Goal: Transaction & Acquisition: Book appointment/travel/reservation

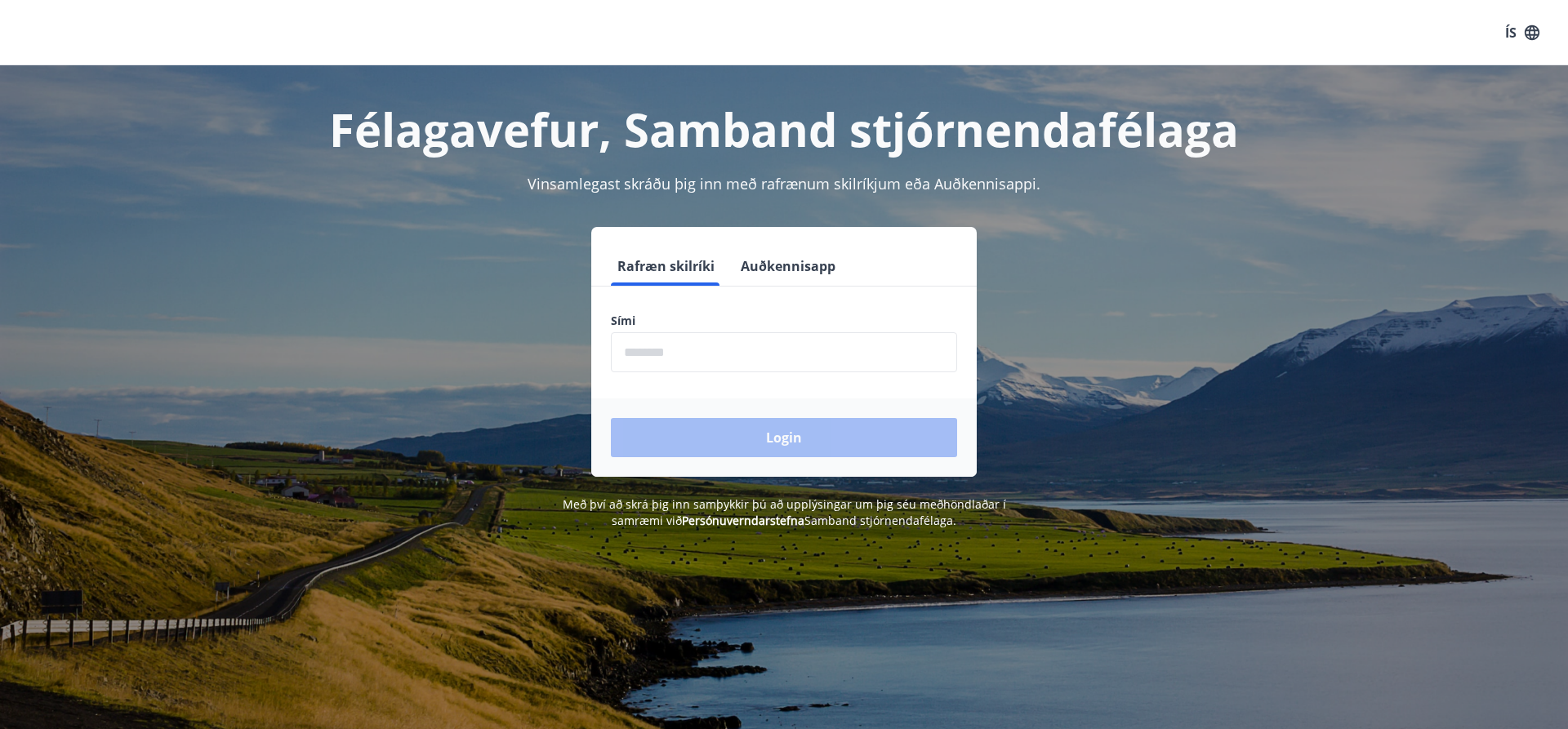
click at [680, 349] on input "phone" at bounding box center [784, 352] width 346 height 40
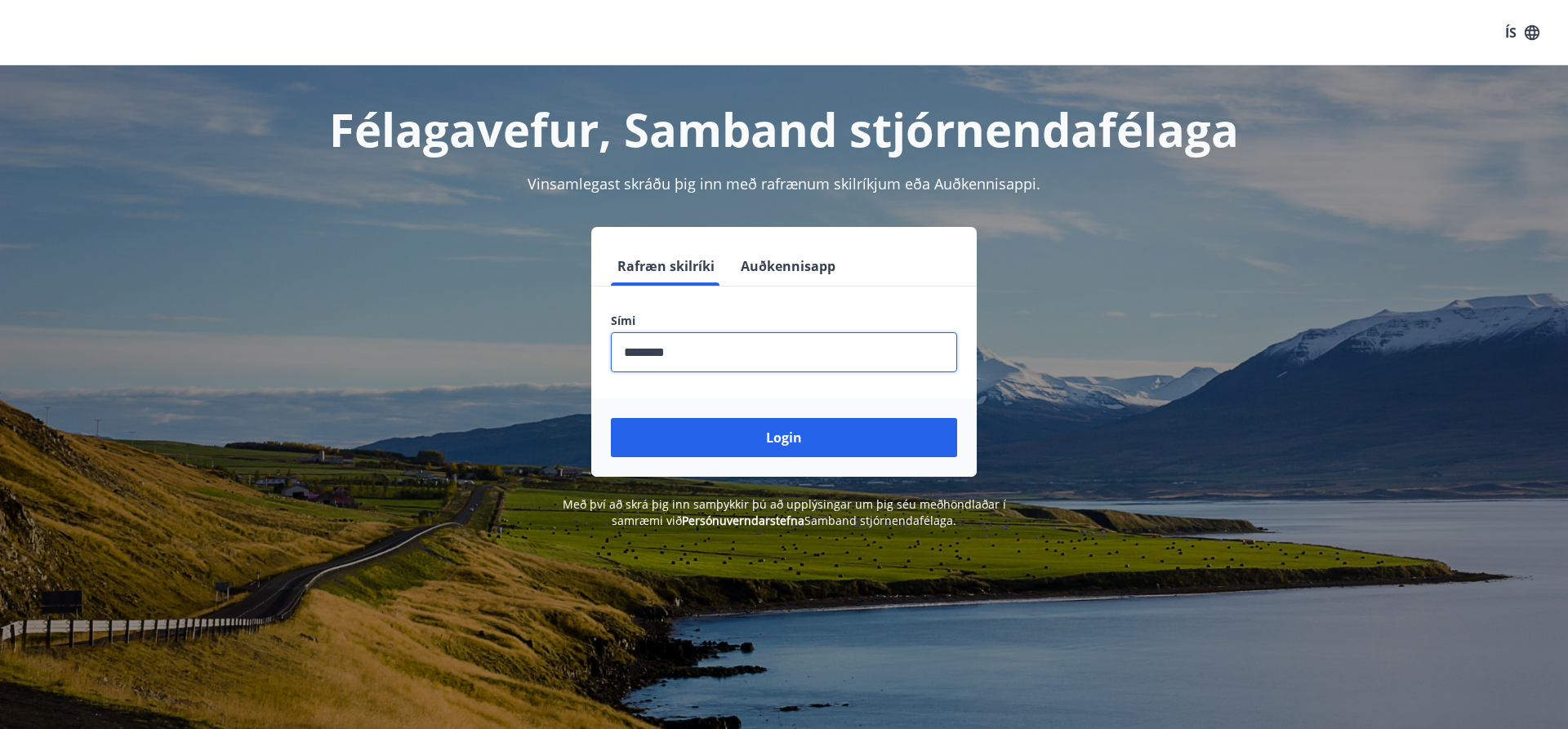
type input "********"
click at [611, 418] on button "Login" at bounding box center [784, 437] width 346 height 40
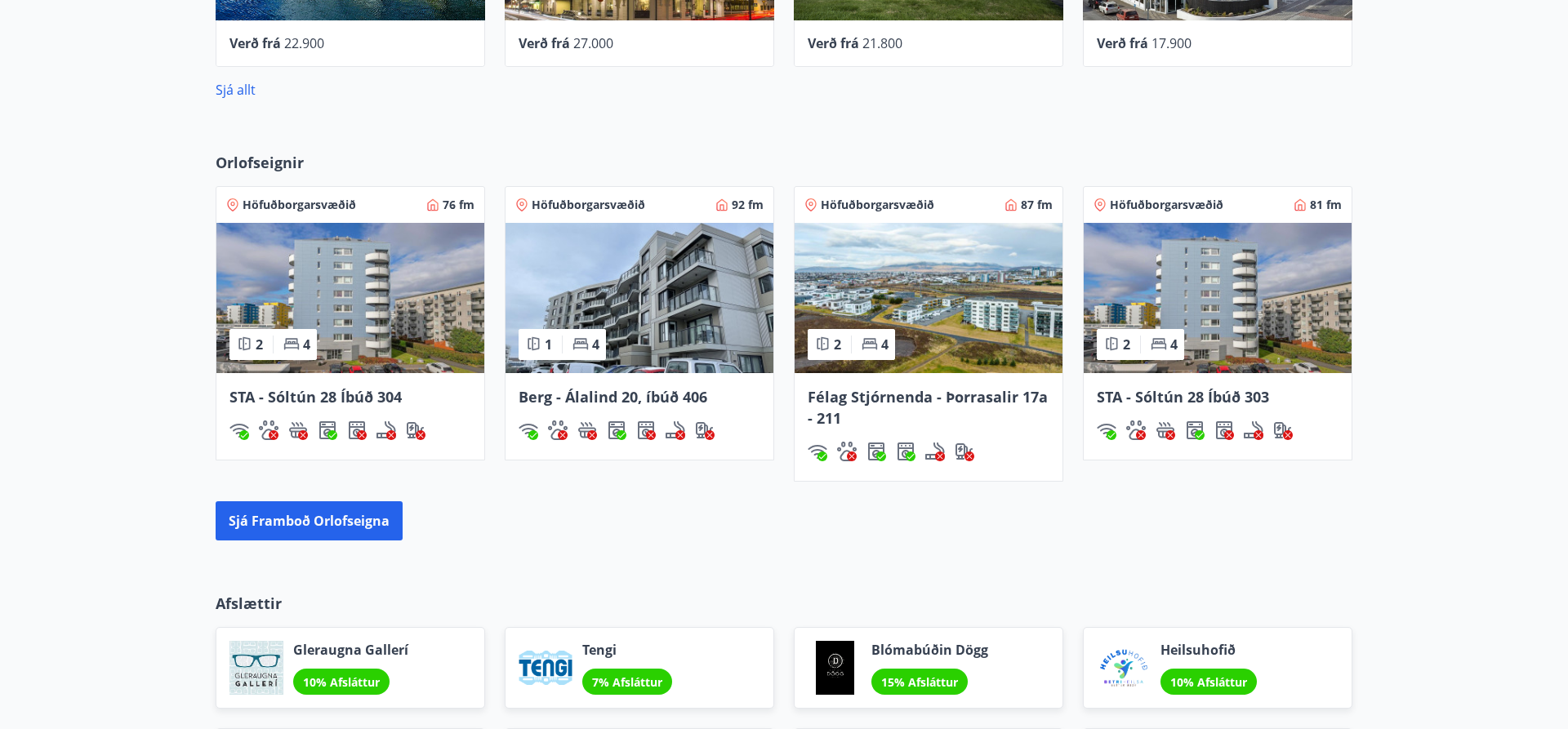
scroll to position [1083, 0]
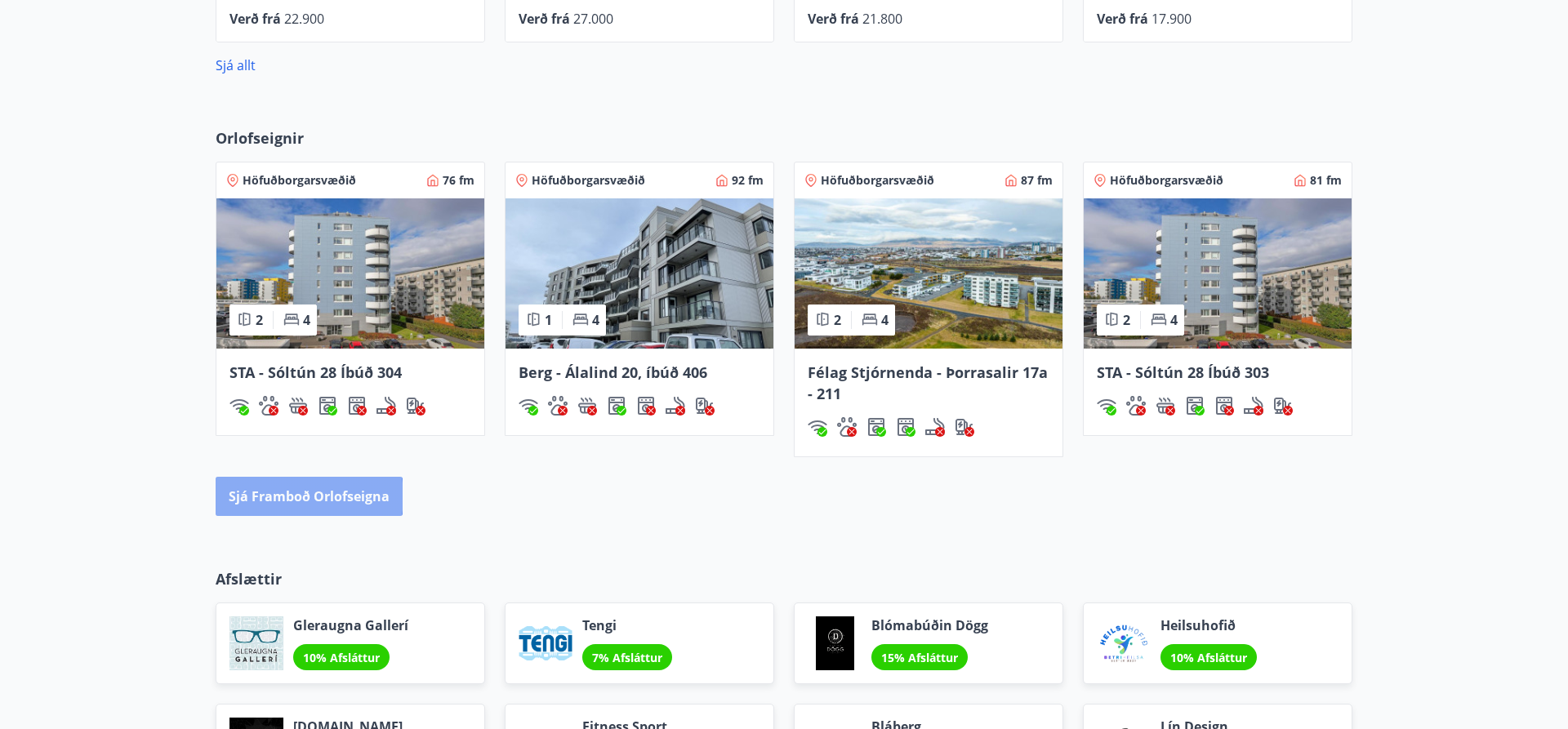
click at [292, 497] on button "Sjá framboð orlofseigna" at bounding box center [308, 496] width 187 height 40
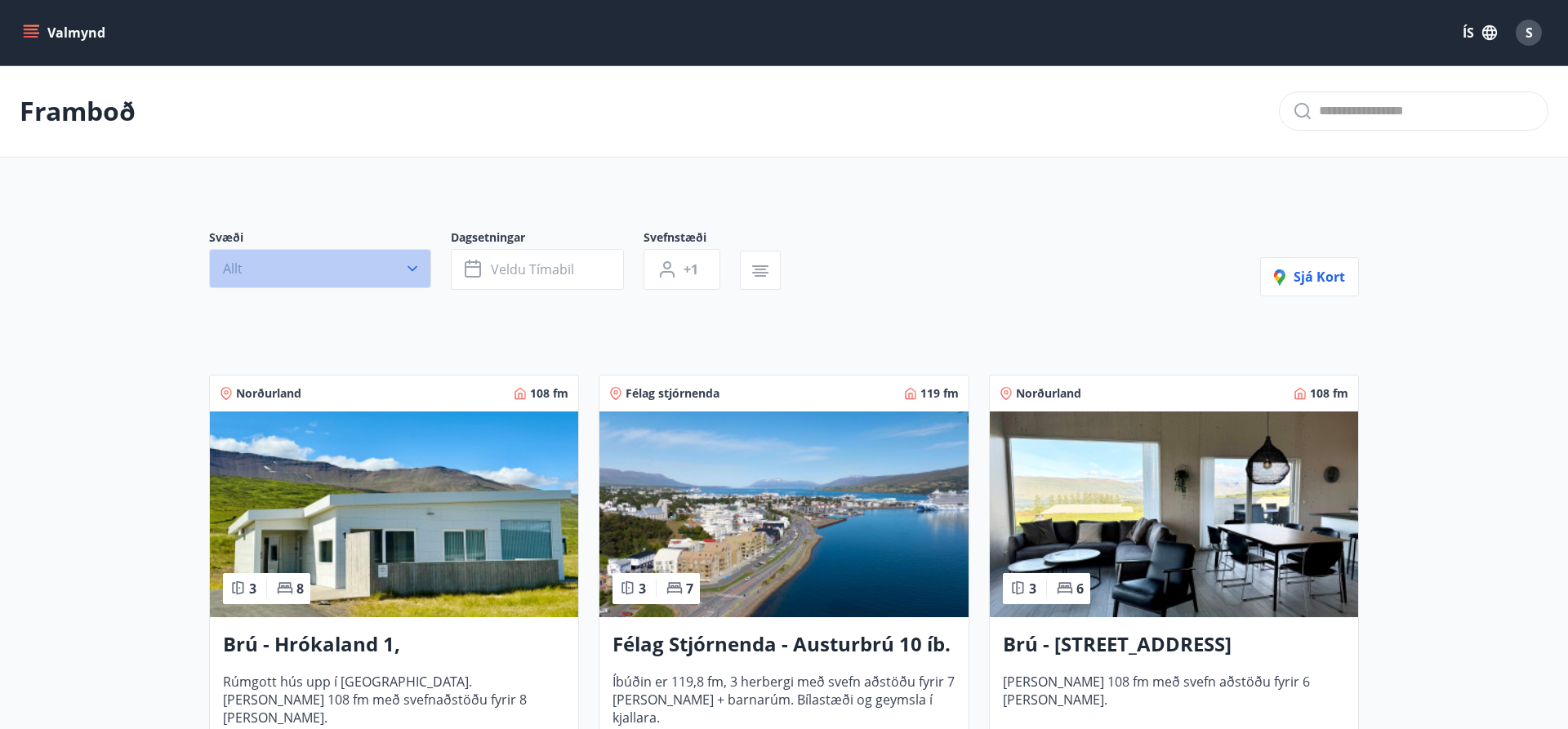
click at [409, 283] on button "Allt" at bounding box center [319, 269] width 222 height 40
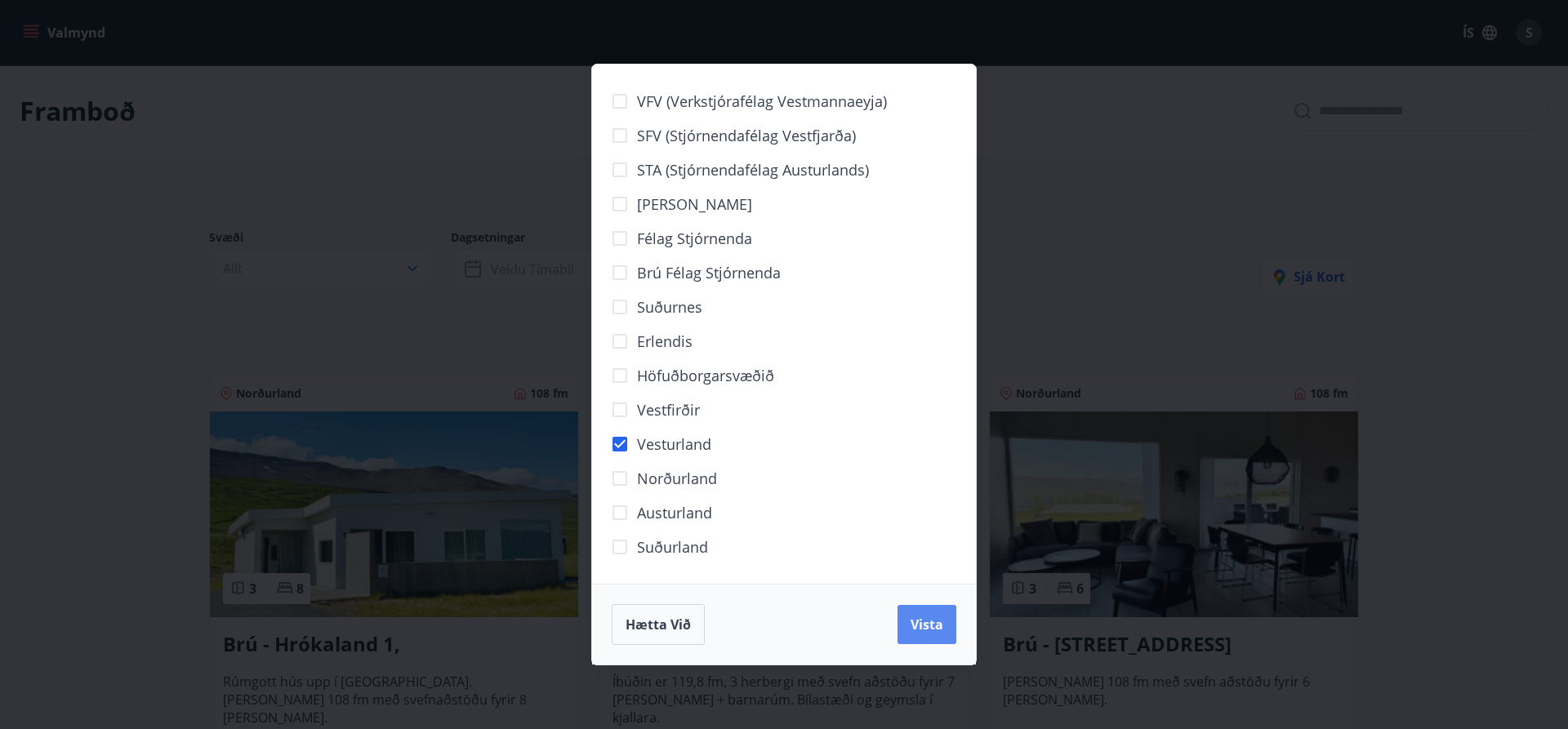
click at [928, 641] on button "Vista" at bounding box center [927, 625] width 59 height 40
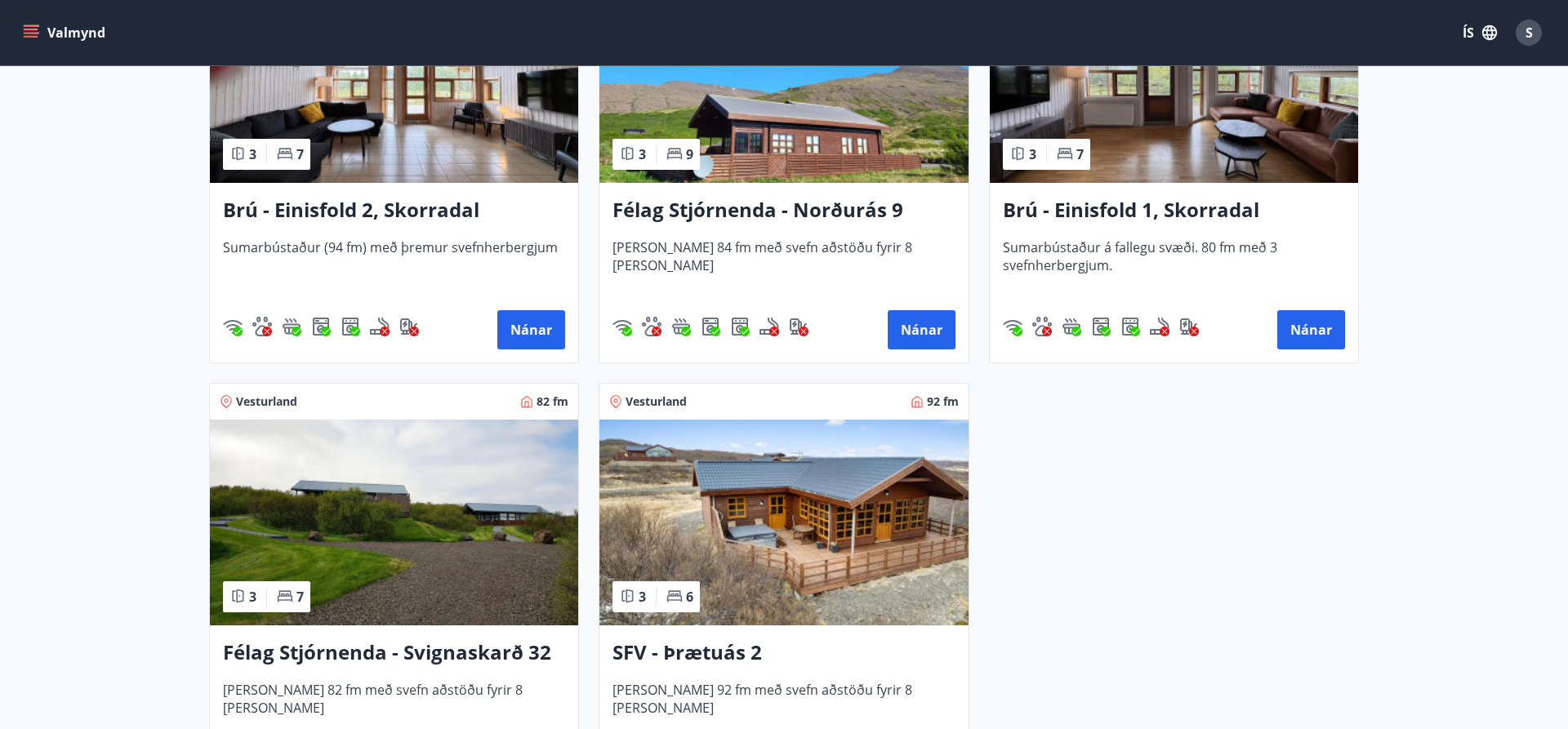
scroll to position [500, 0]
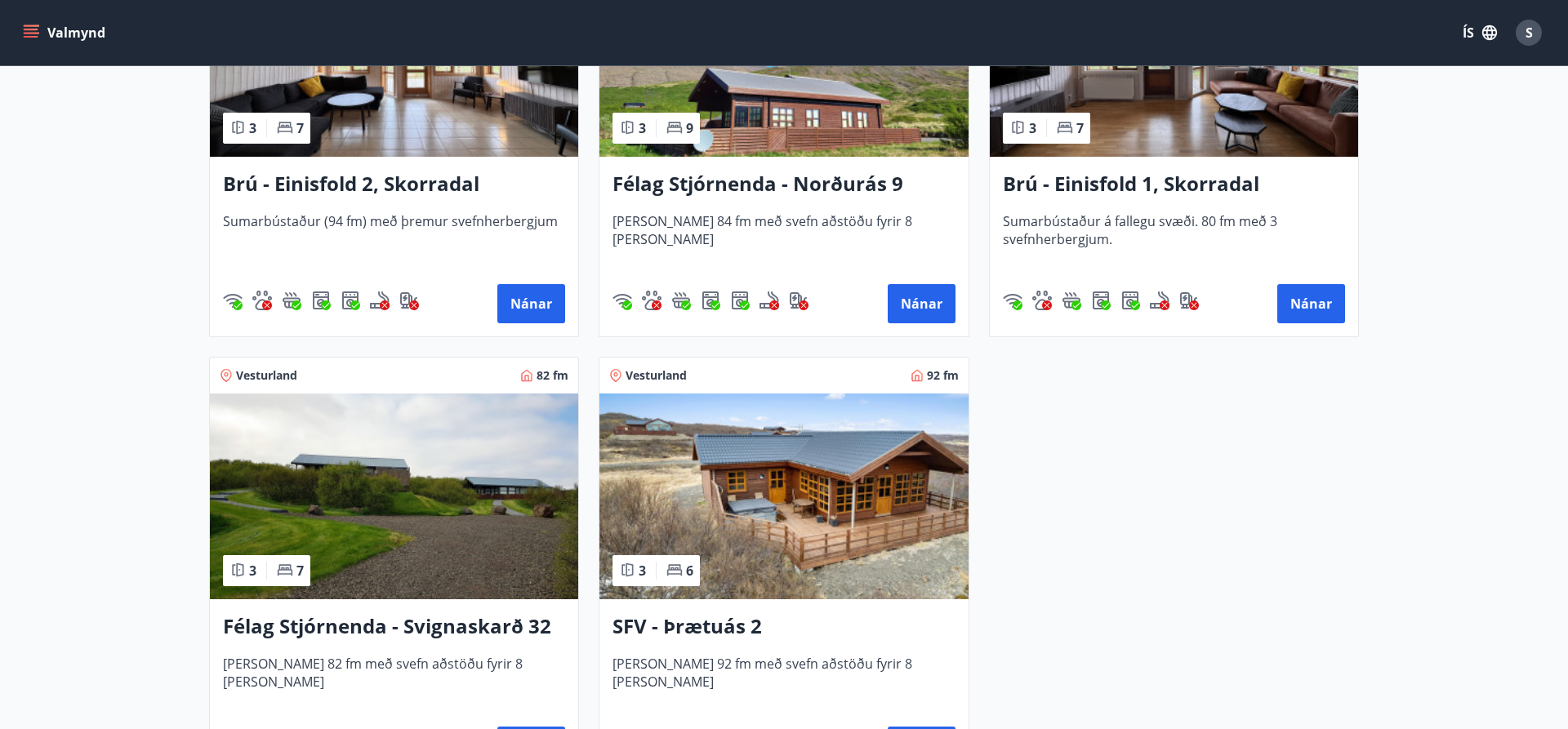
click at [796, 492] on img at bounding box center [783, 497] width 368 height 206
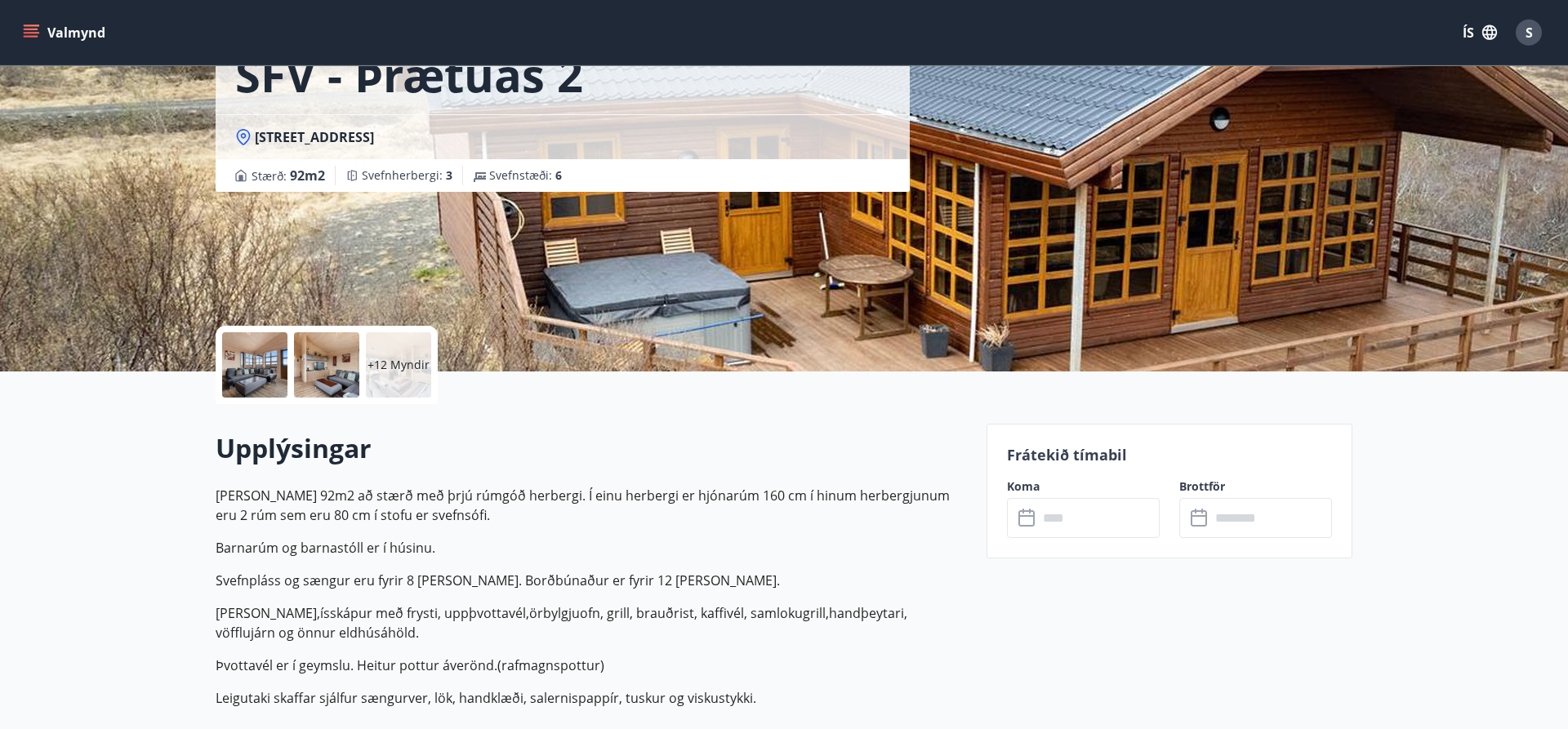
scroll to position [167, 0]
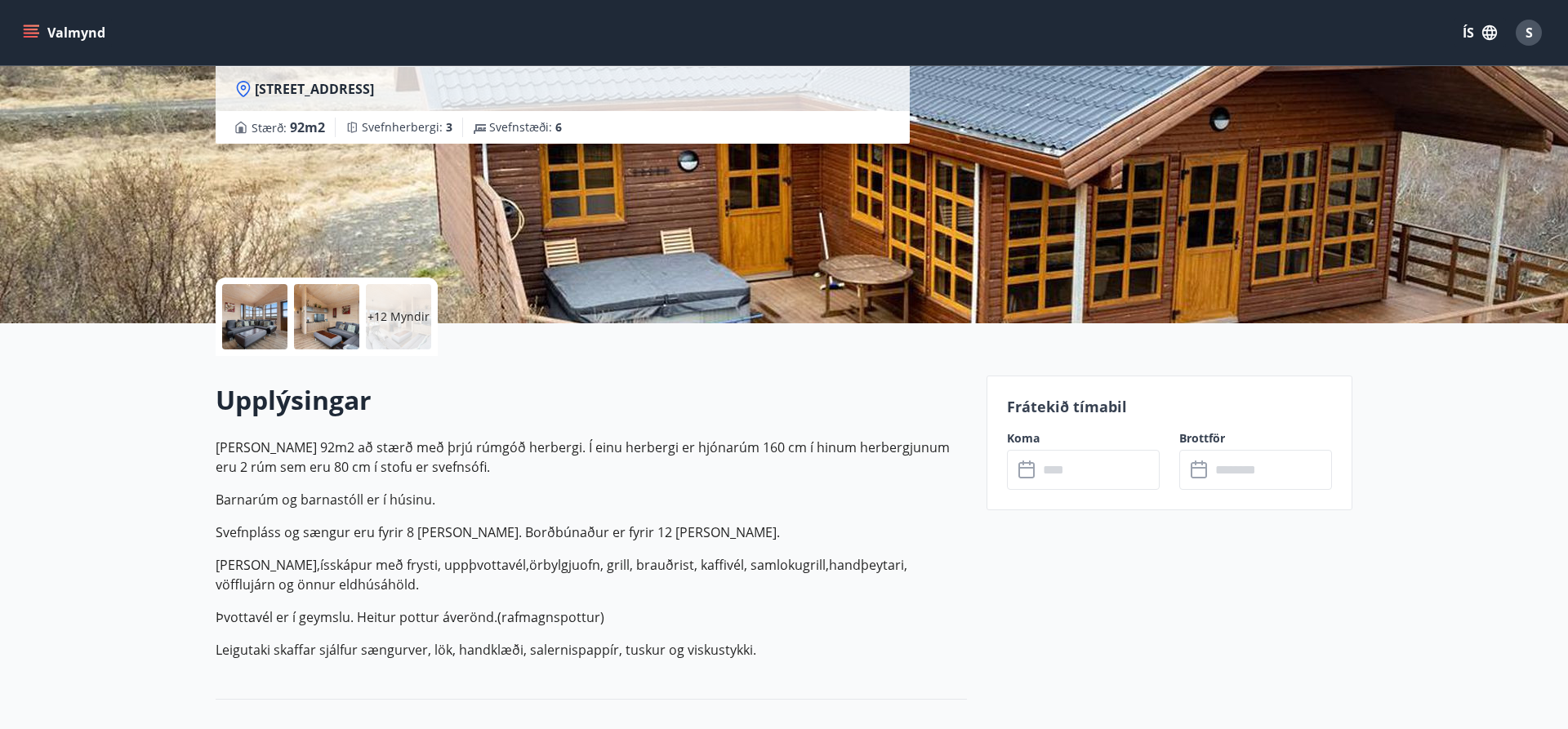
click at [1060, 474] on input "text" at bounding box center [1099, 469] width 121 height 40
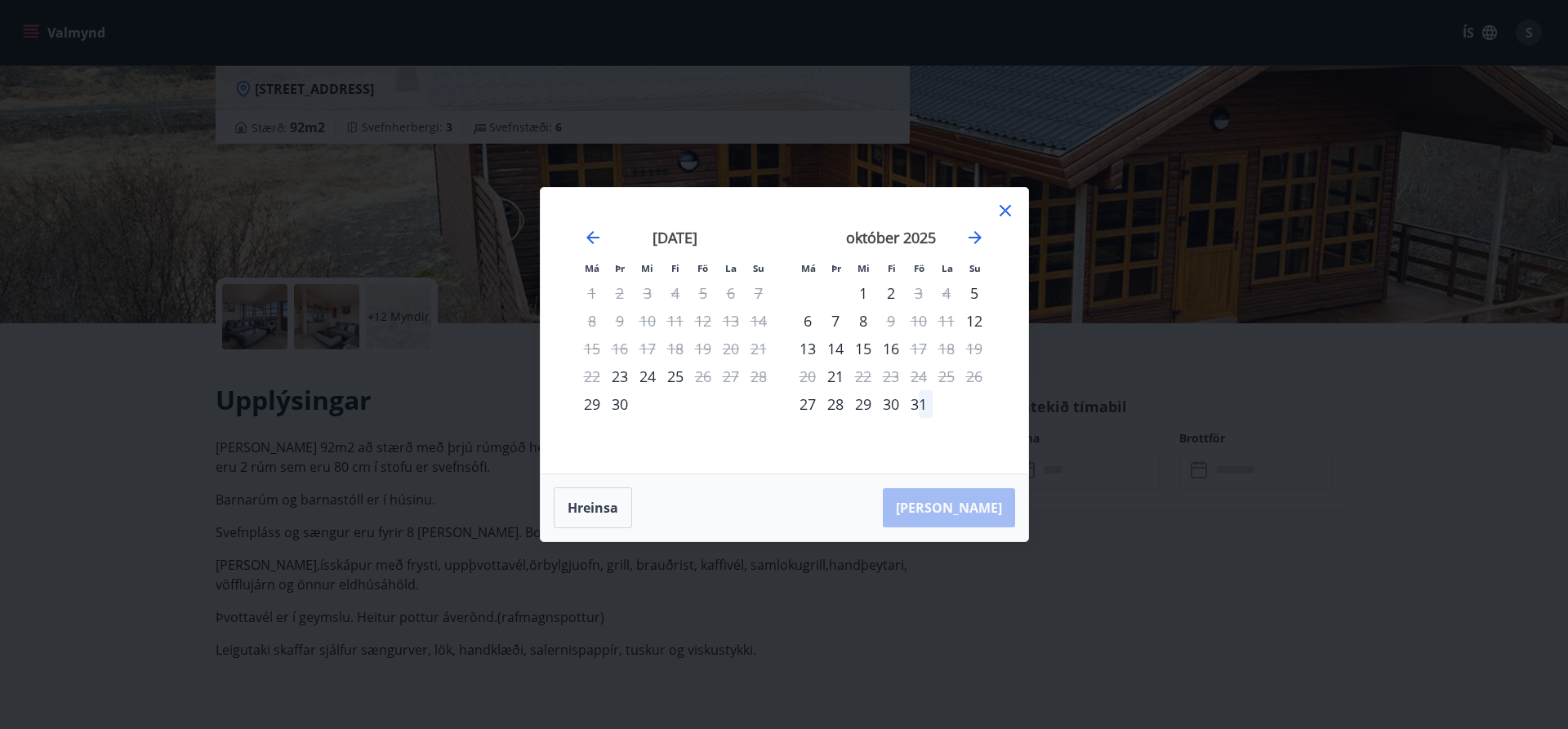
click at [862, 324] on div "8" at bounding box center [863, 321] width 28 height 28
click at [894, 321] on div "9" at bounding box center [891, 321] width 28 height 28
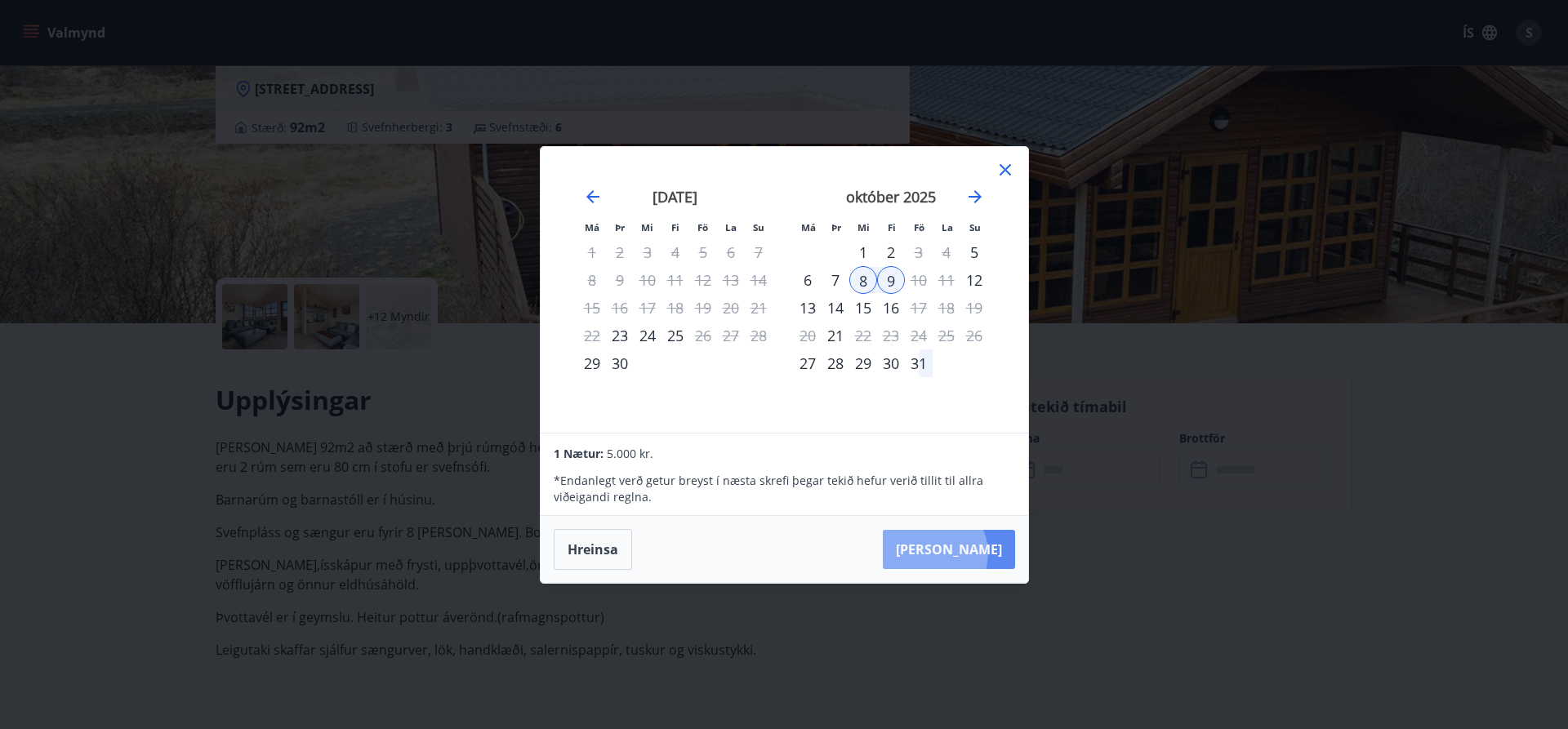
click at [984, 553] on button "[PERSON_NAME]" at bounding box center [949, 550] width 133 height 40
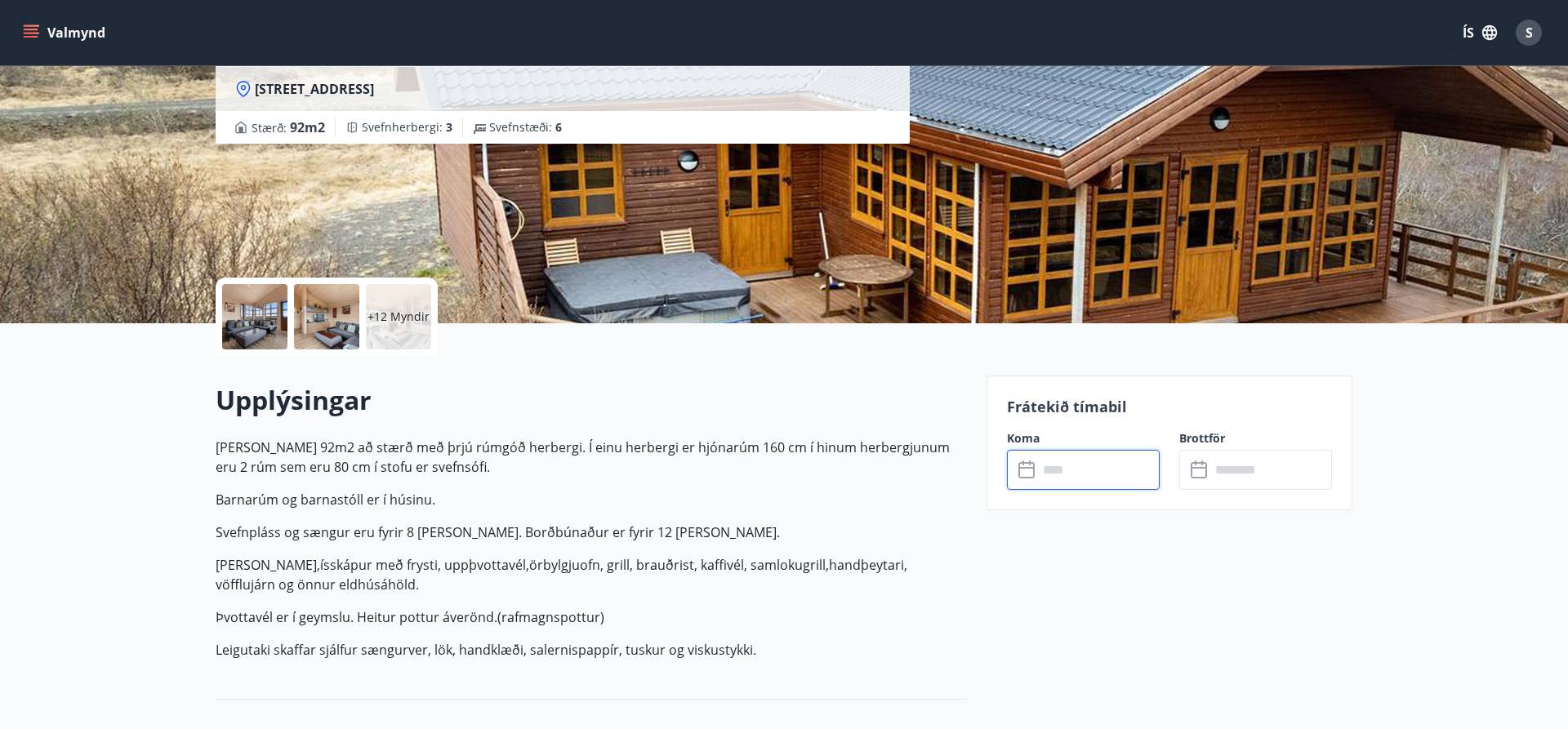
type input "******"
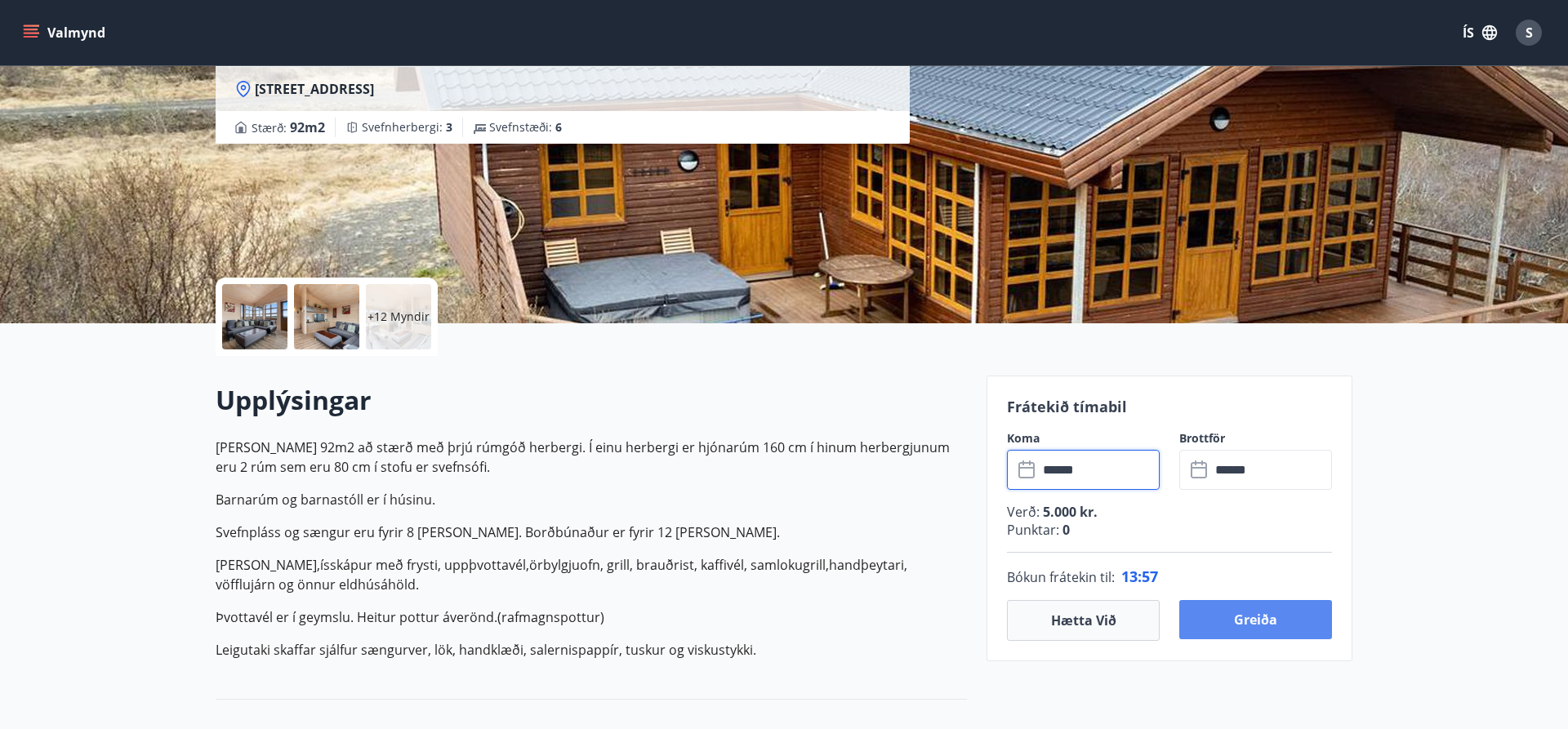
click at [1256, 624] on button "Greiða" at bounding box center [1255, 619] width 153 height 40
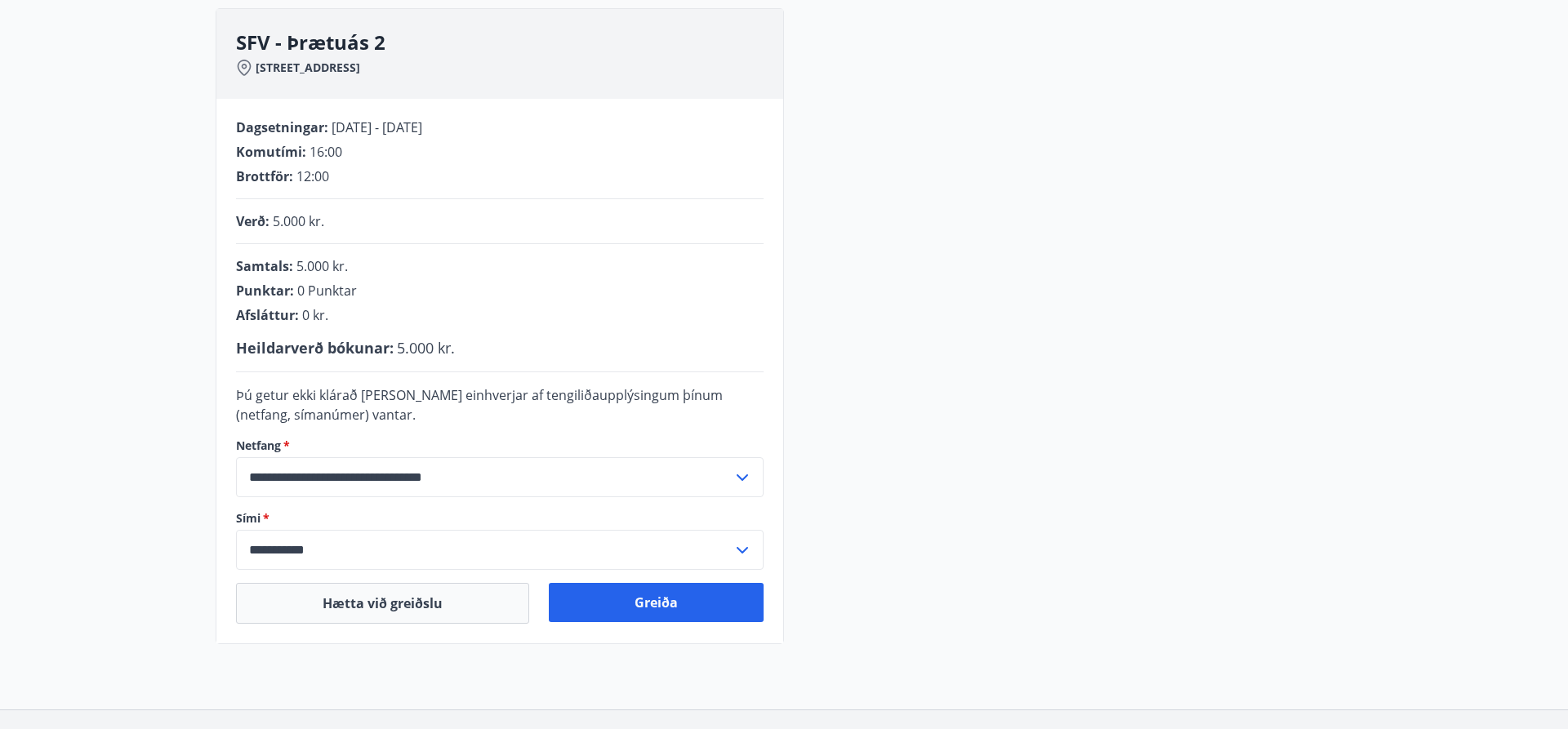
scroll to position [252, 0]
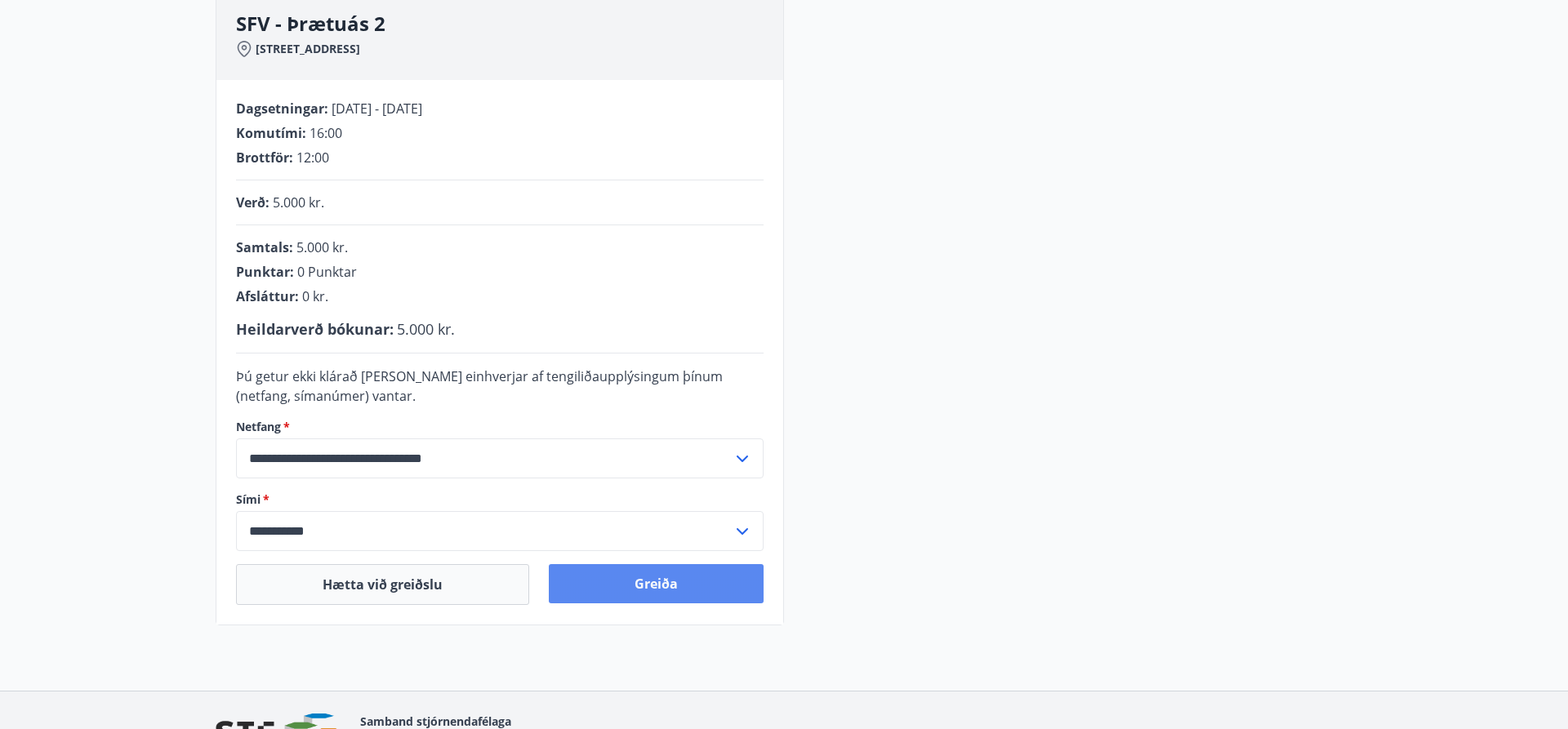
click at [628, 595] on button "Greiða" at bounding box center [655, 584] width 214 height 40
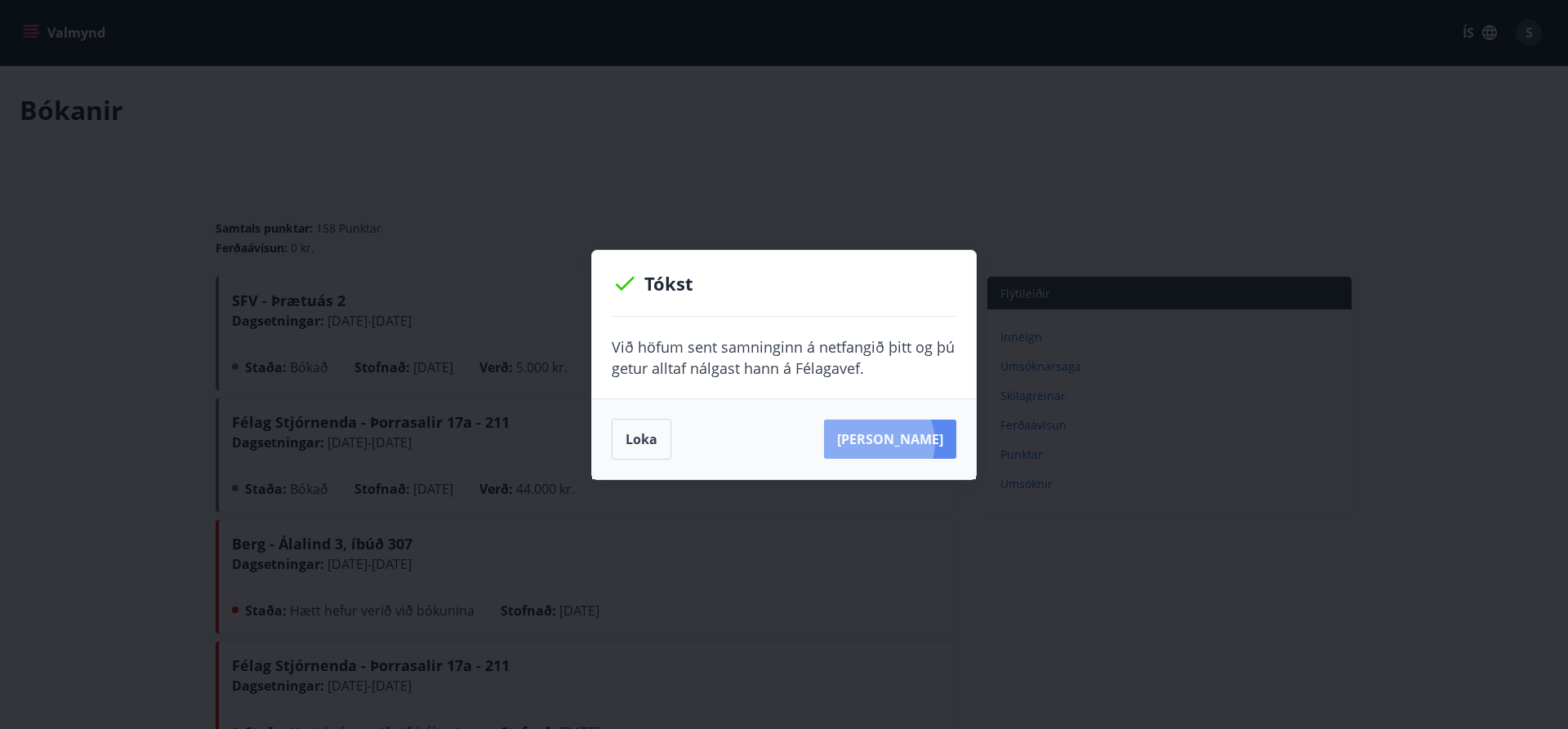
click at [900, 442] on button "Sjá samning" at bounding box center [890, 439] width 133 height 40
click at [630, 434] on button "Loka" at bounding box center [641, 439] width 60 height 40
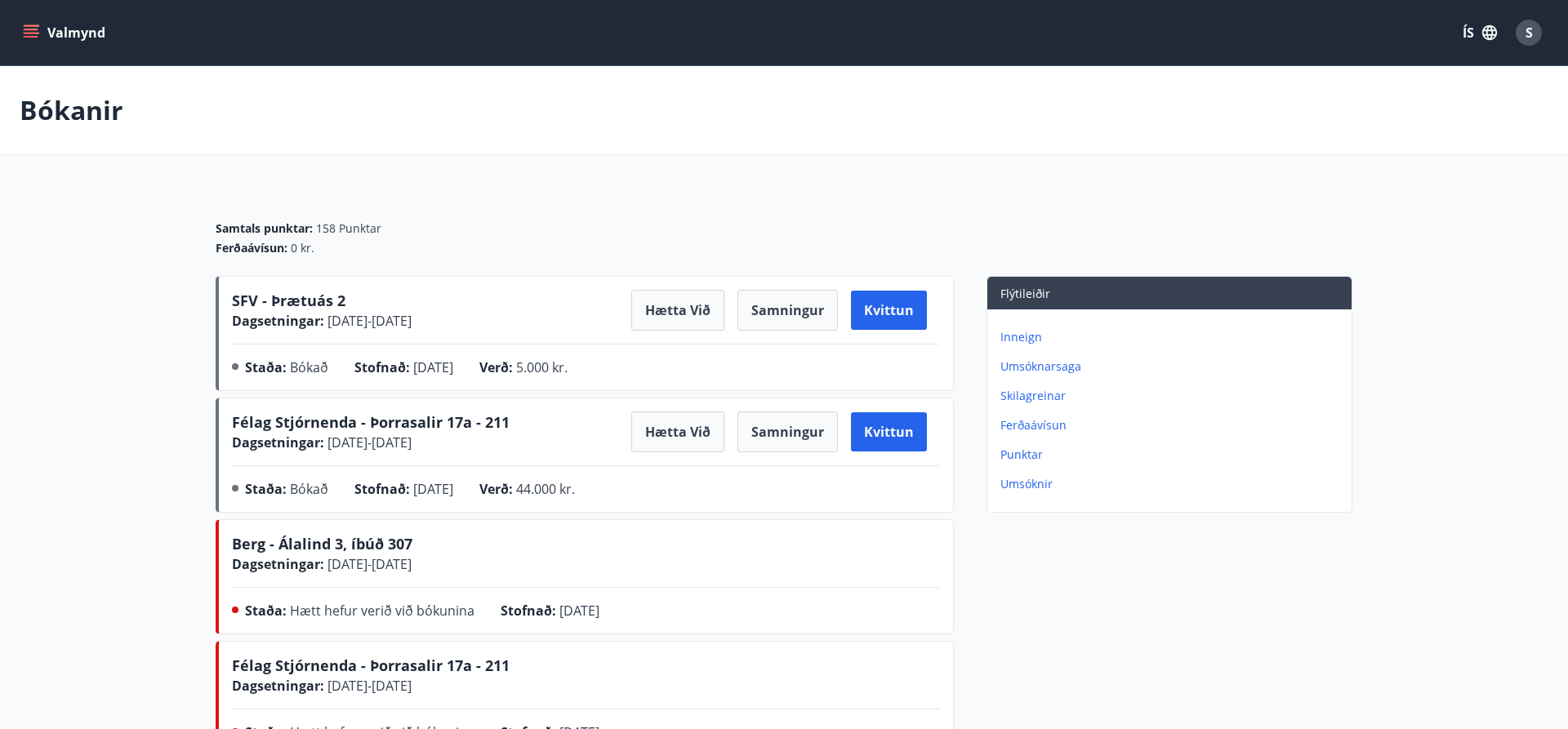
click at [1032, 482] on p "Umsóknir" at bounding box center [1172, 484] width 345 height 17
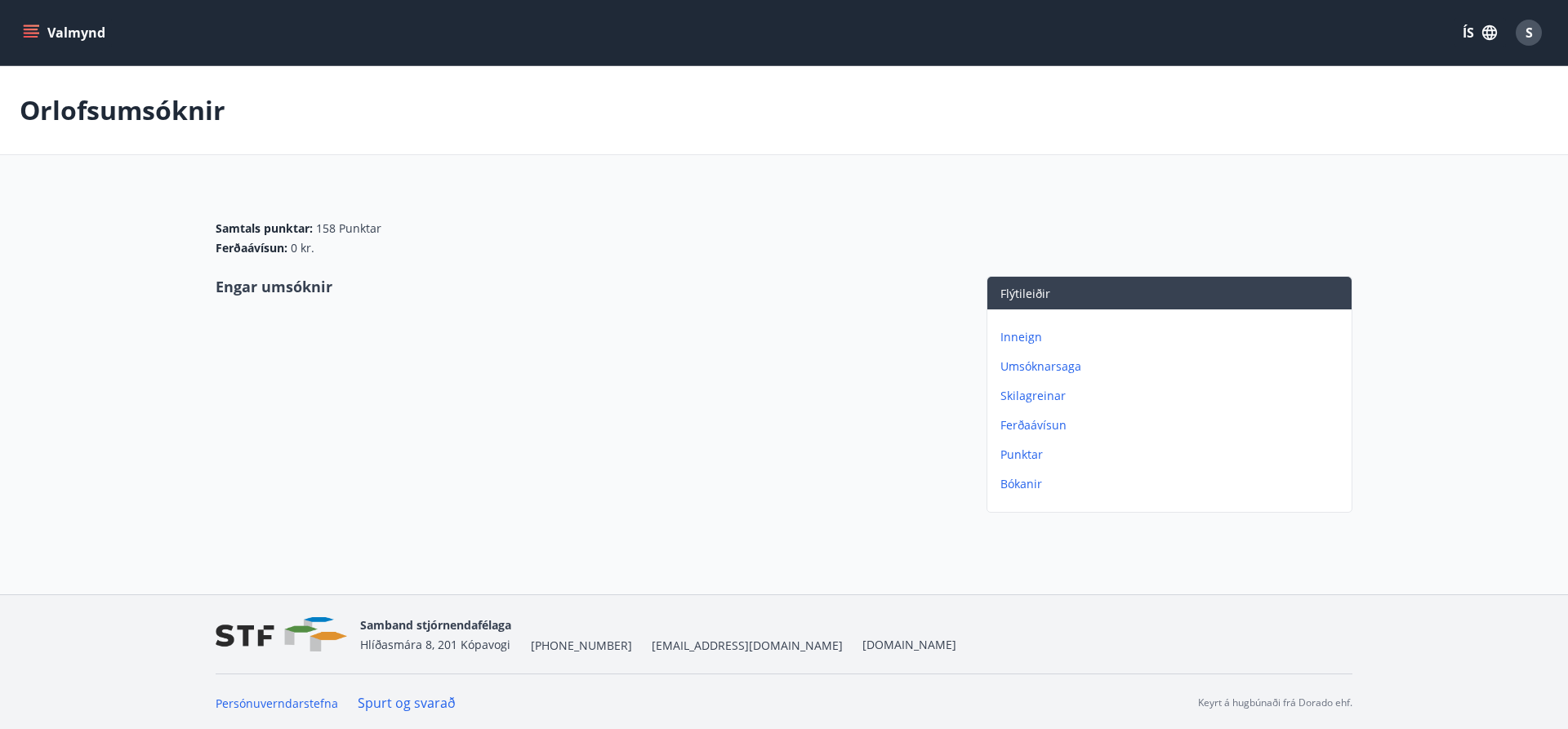
click at [40, 27] on button "Valmynd" at bounding box center [65, 33] width 92 height 29
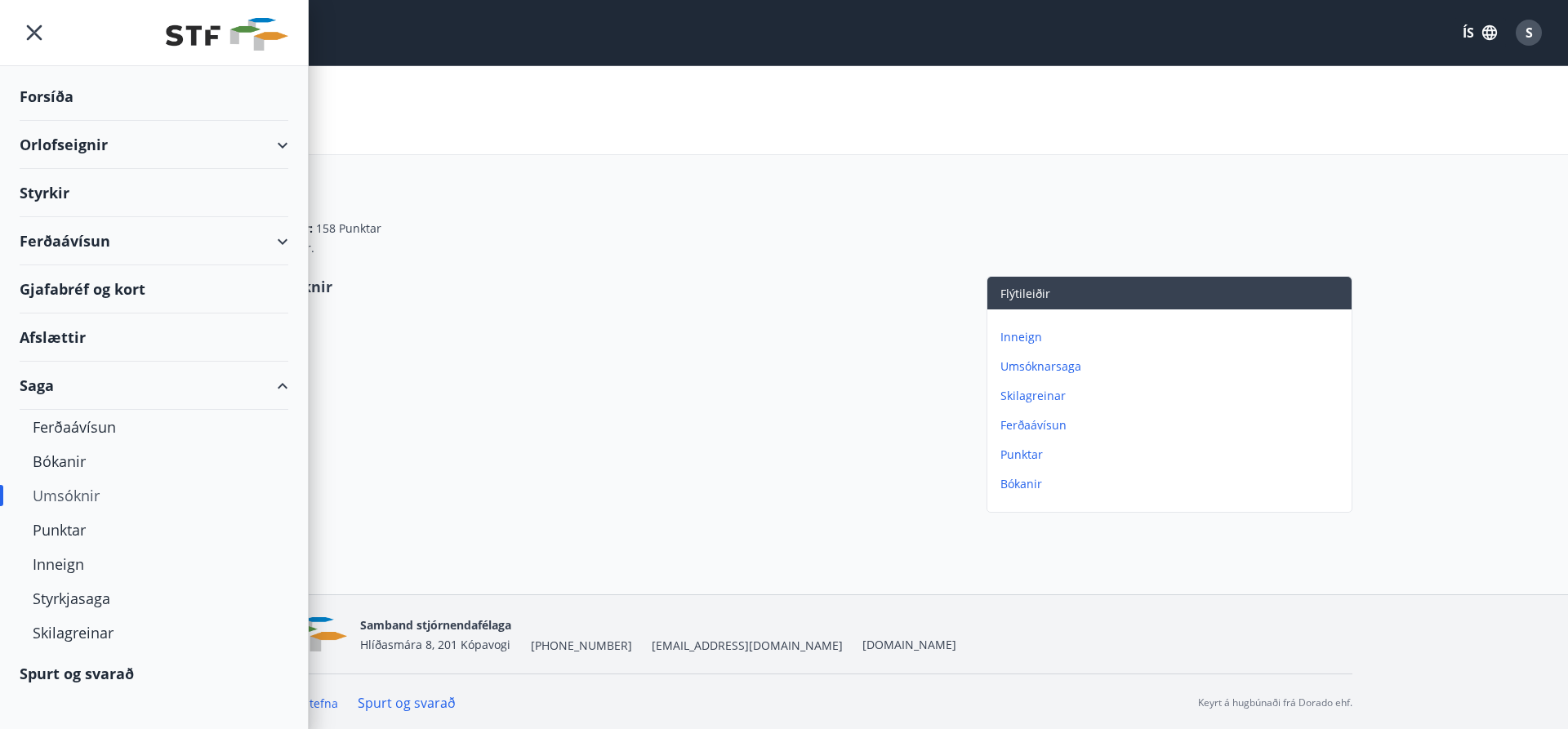
click at [276, 147] on div "Orlofseignir" at bounding box center [154, 145] width 269 height 48
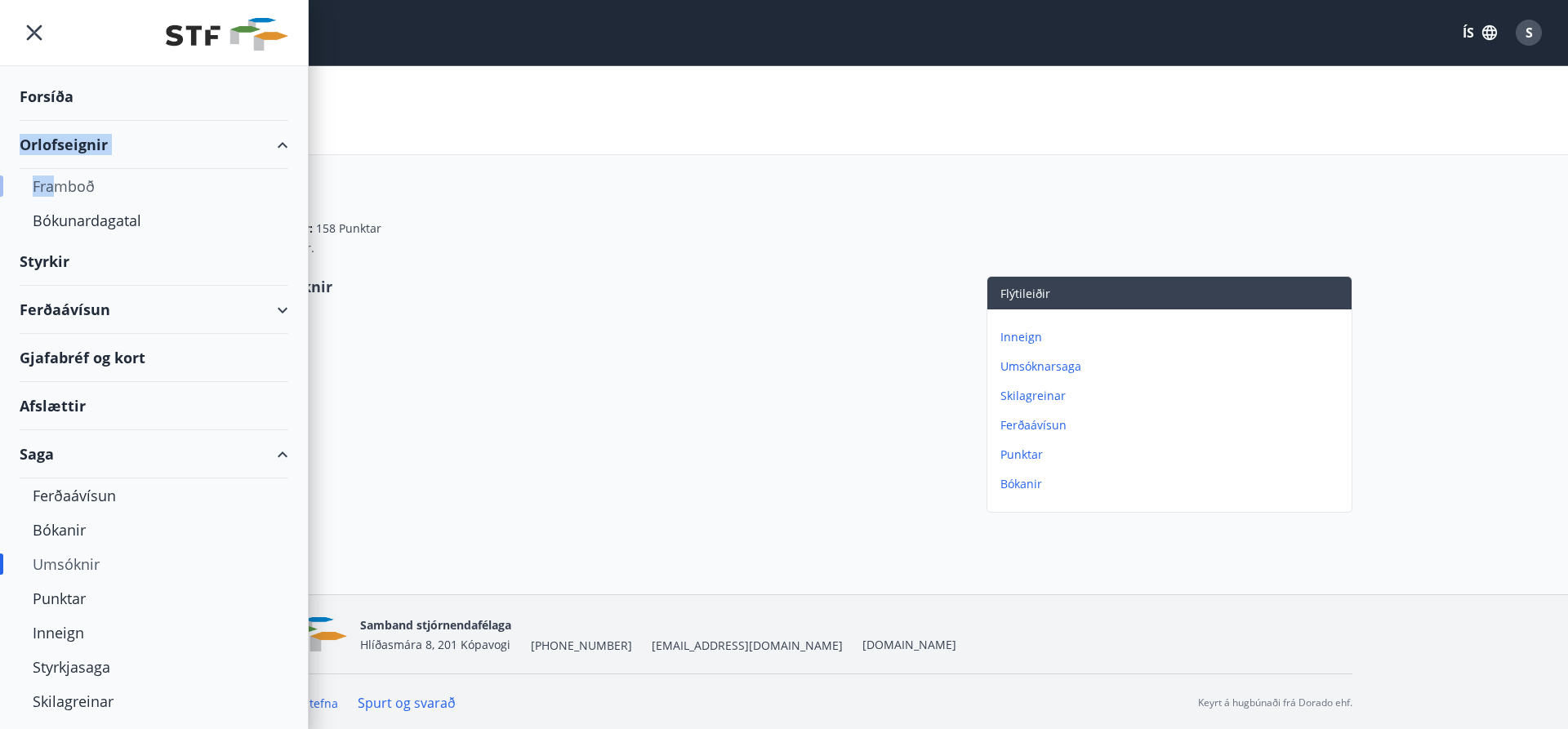
click at [61, 191] on div "Framboð" at bounding box center [154, 186] width 243 height 34
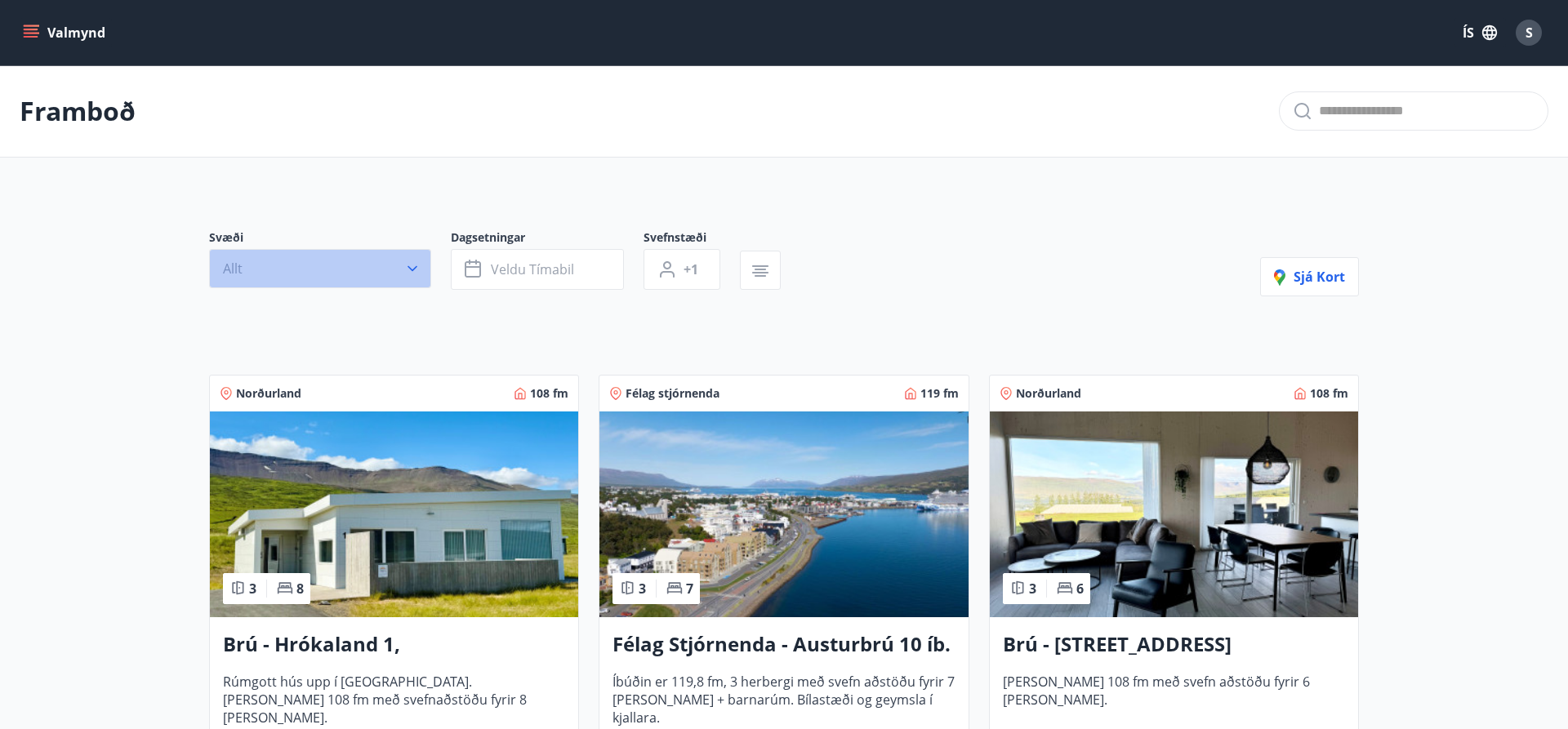
click at [420, 275] on icon "button" at bounding box center [412, 269] width 17 height 17
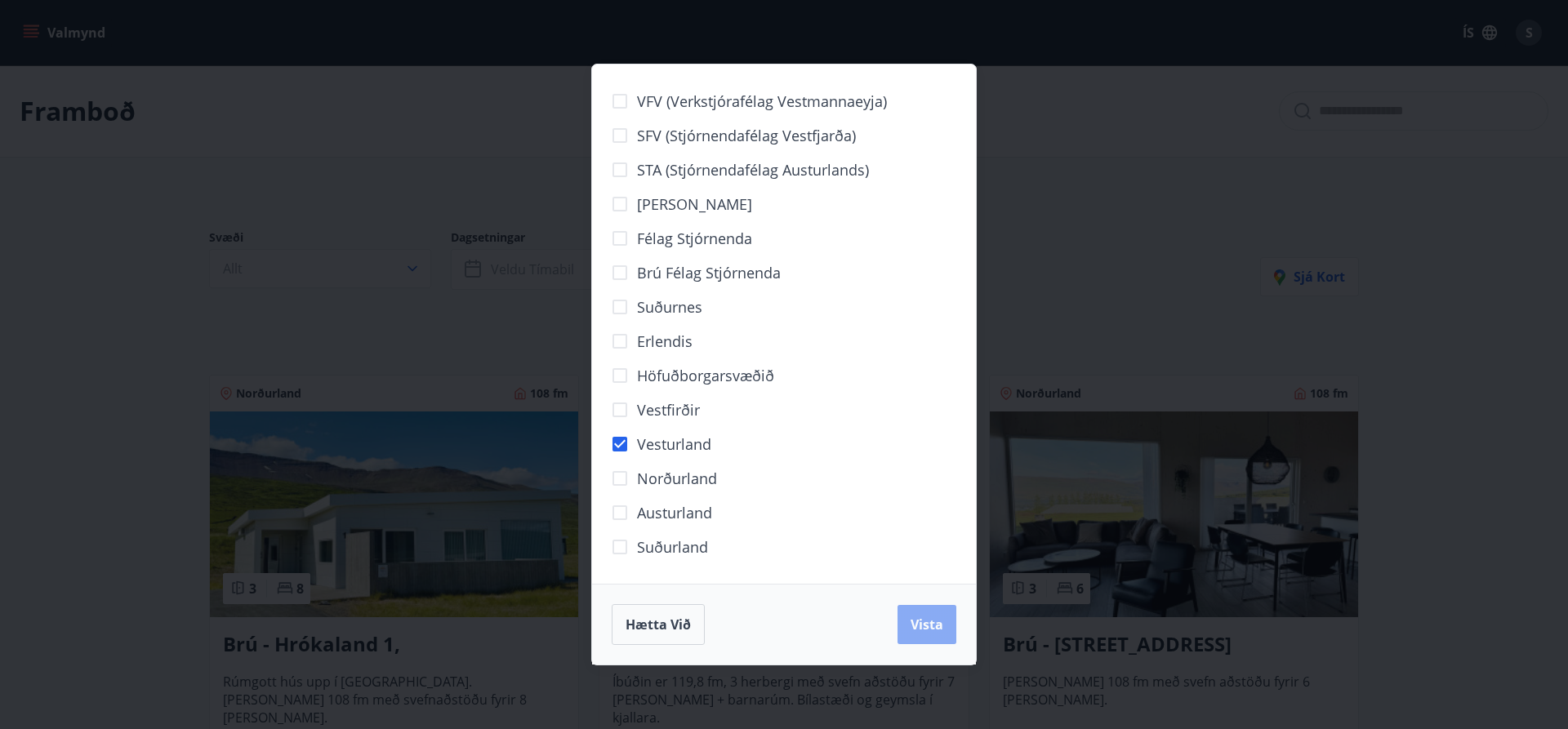
click at [937, 625] on span "Vista" at bounding box center [927, 625] width 32 height 18
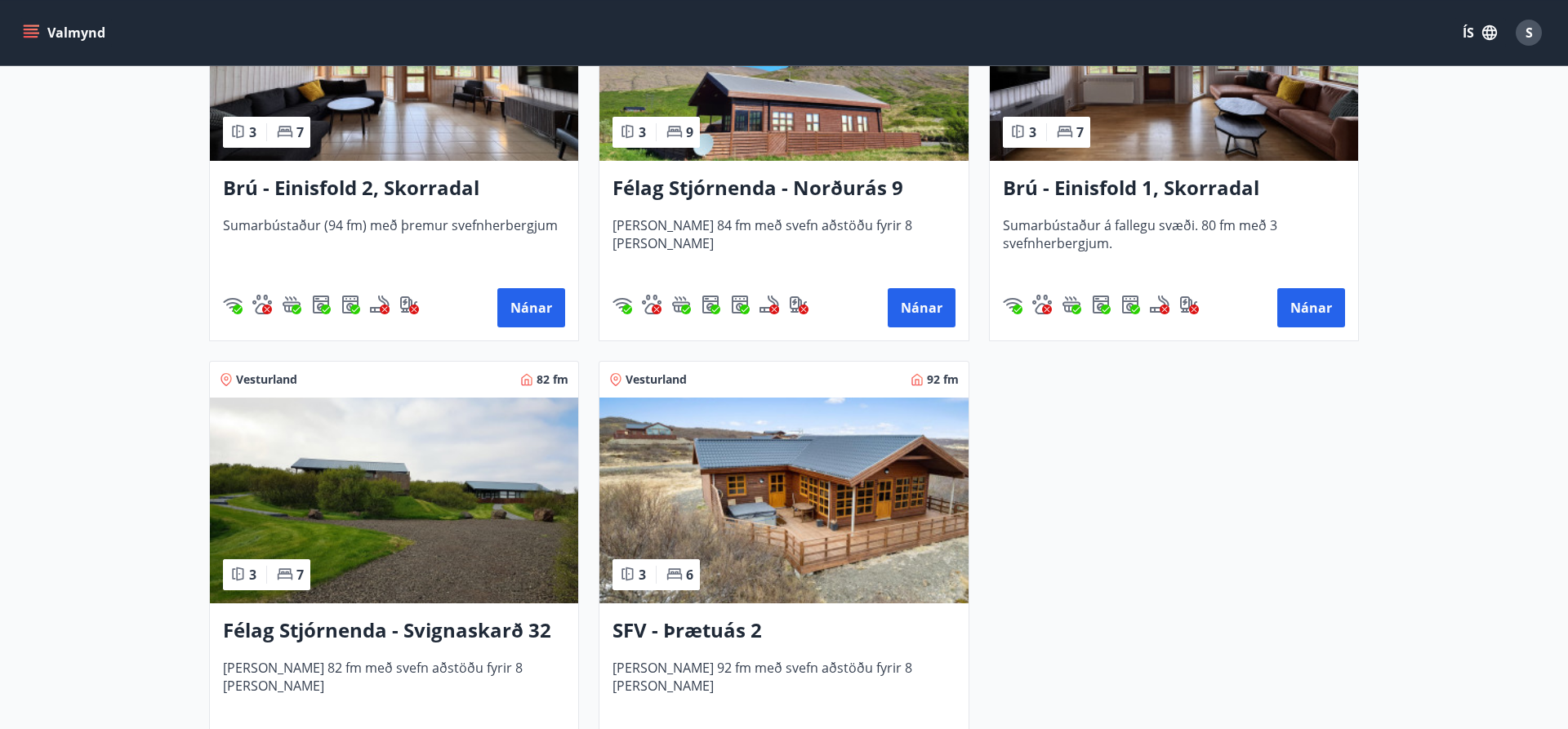
scroll to position [500, 0]
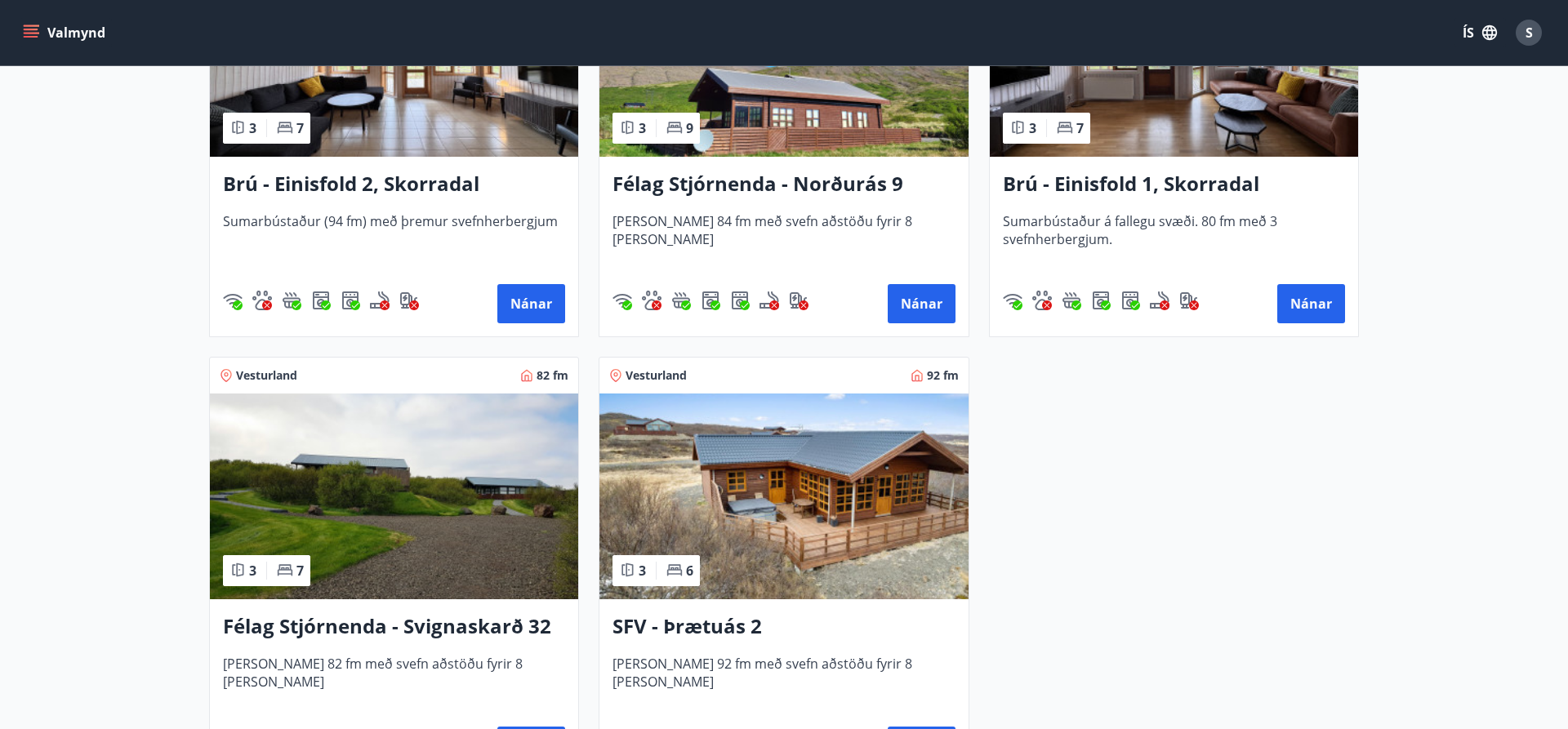
click at [780, 498] on img at bounding box center [783, 497] width 368 height 206
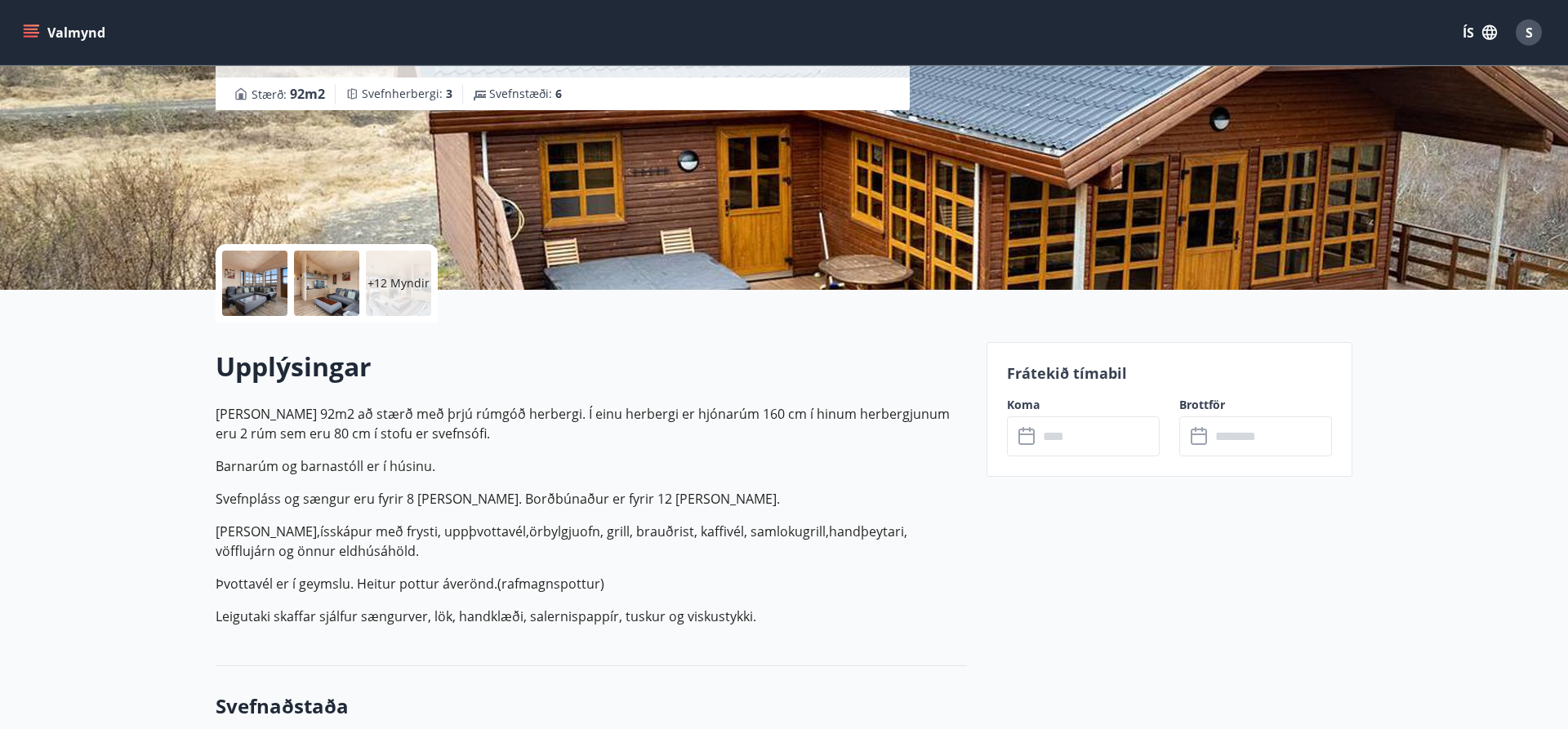
scroll to position [250, 0]
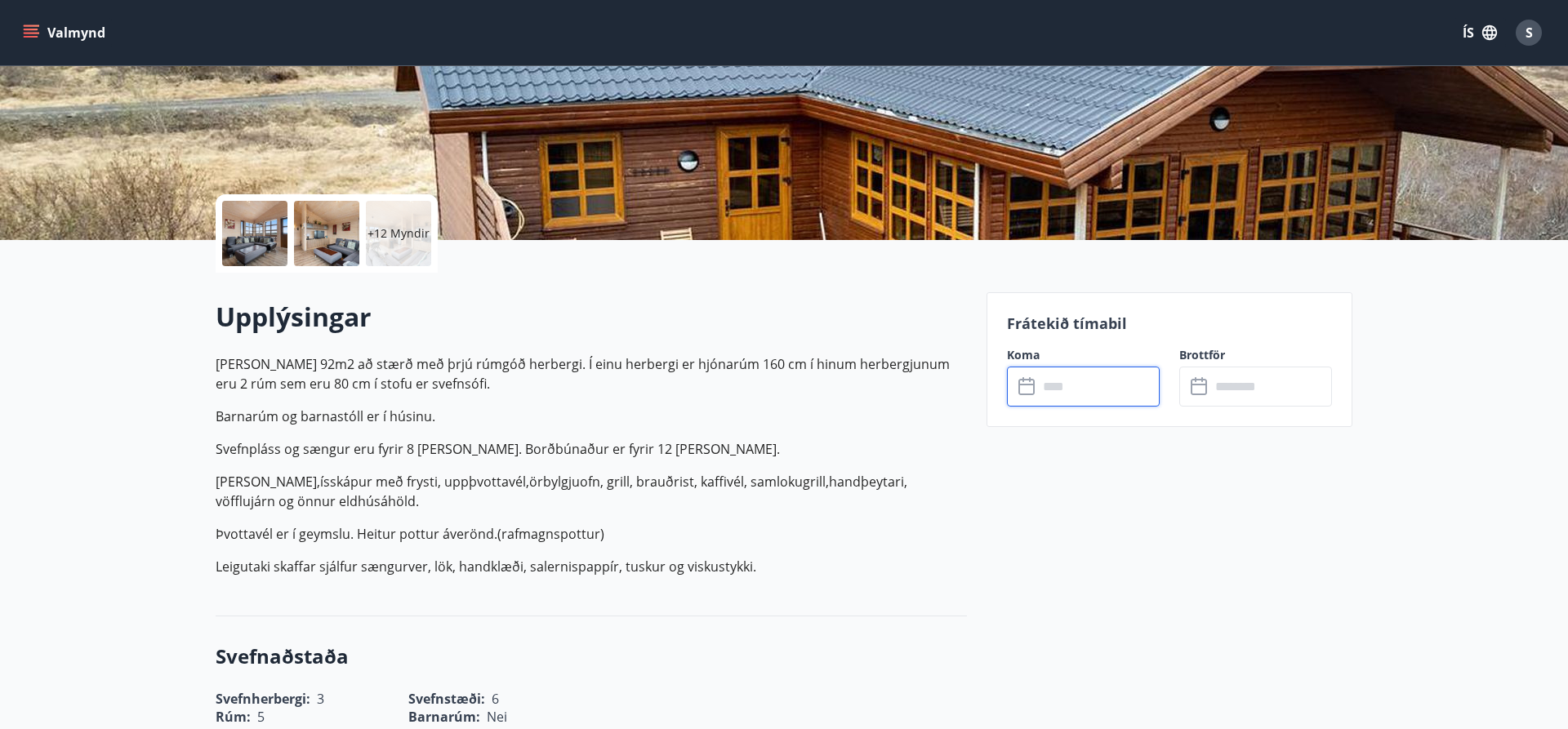
click at [1040, 388] on input "text" at bounding box center [1099, 386] width 121 height 40
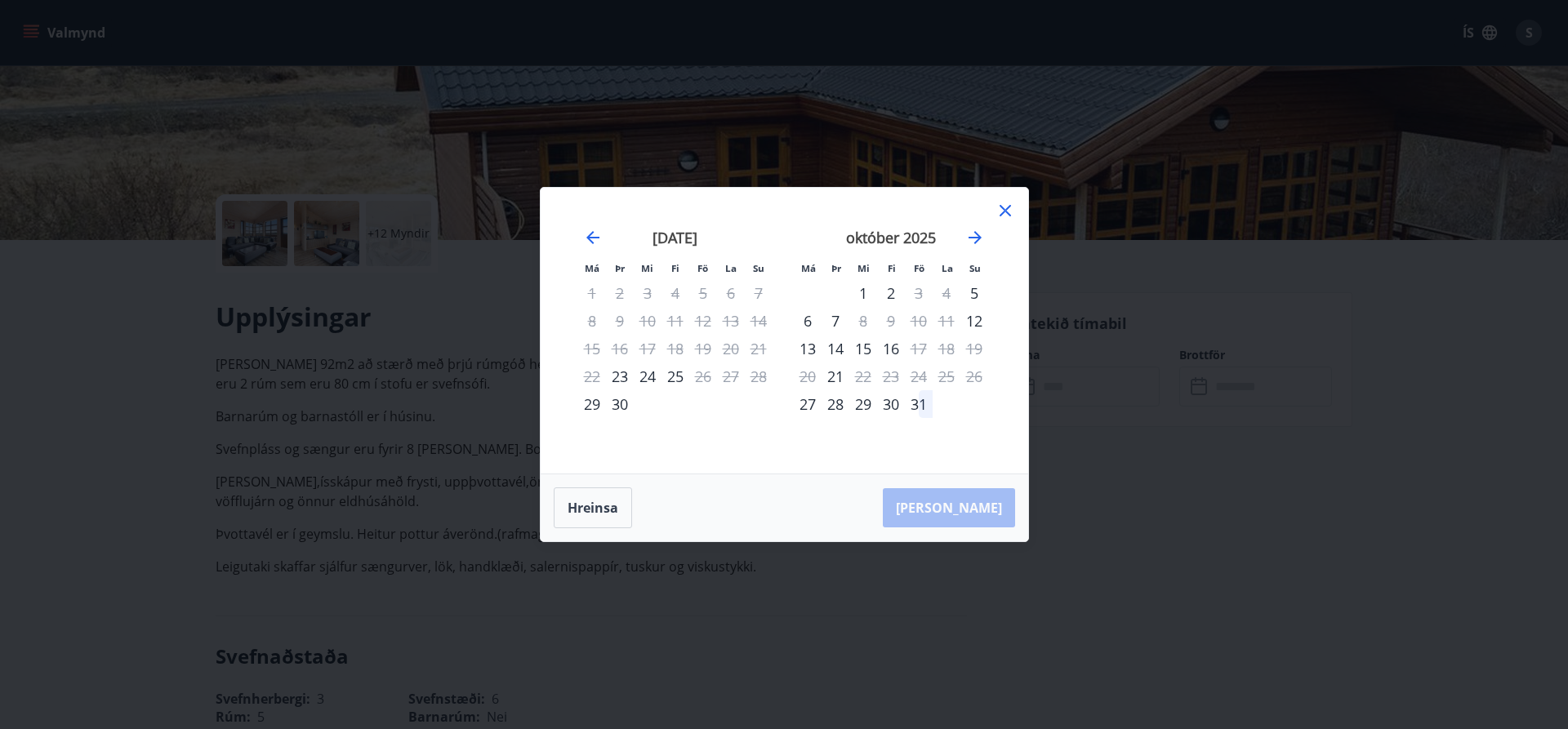
click at [870, 292] on div "1" at bounding box center [863, 294] width 28 height 28
click at [914, 294] on div "3" at bounding box center [918, 294] width 28 height 28
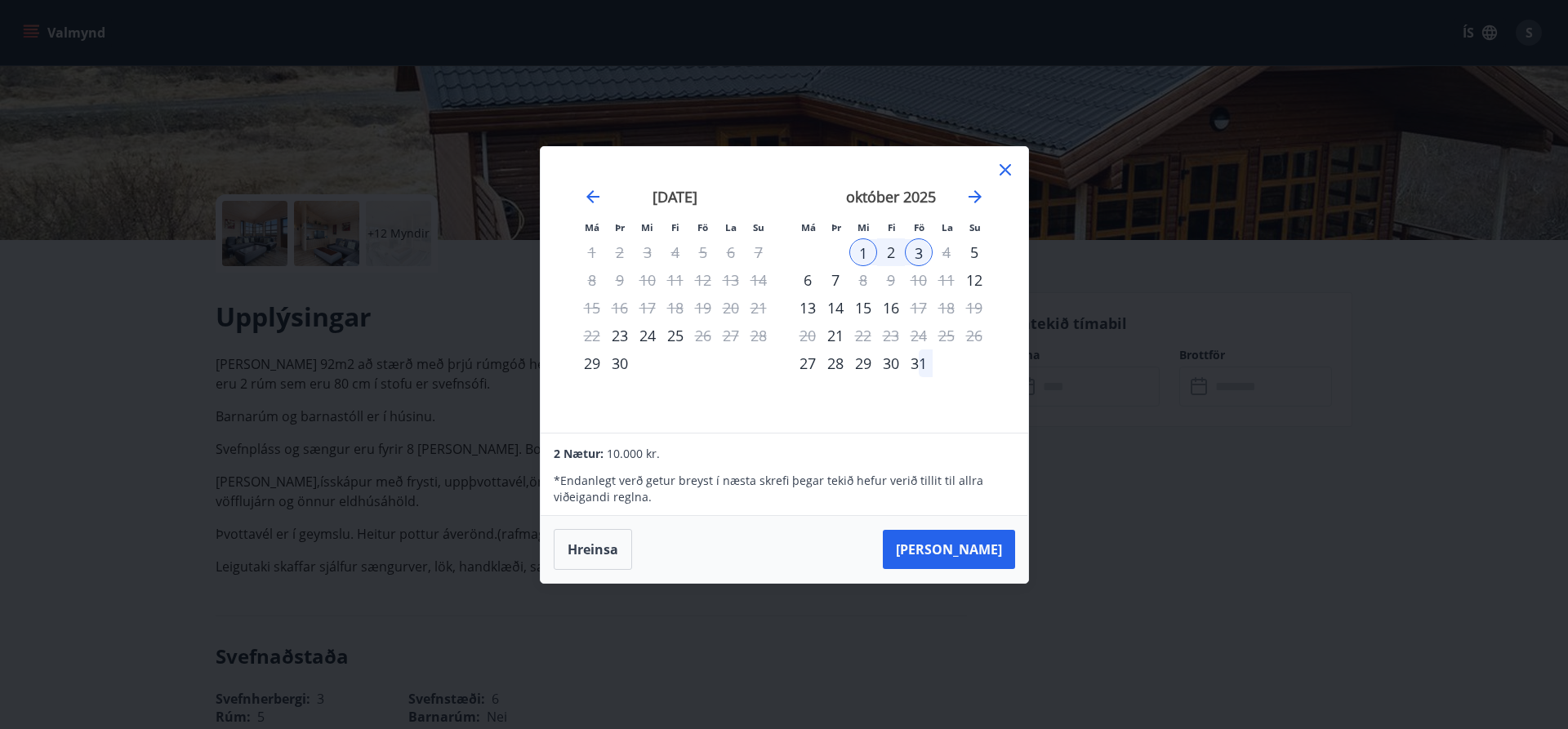
click at [1003, 170] on icon at bounding box center [1005, 169] width 19 height 19
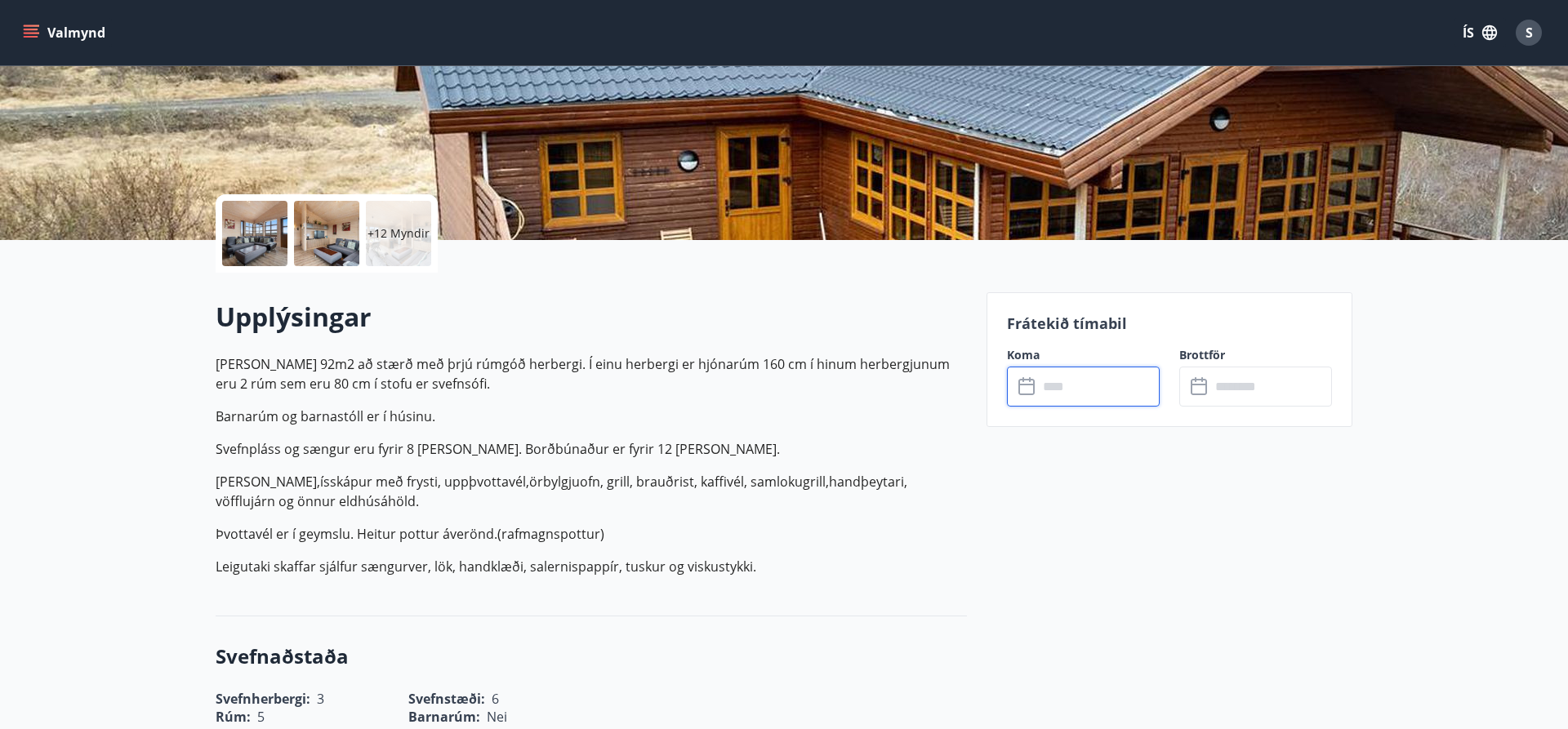
scroll to position [0, 0]
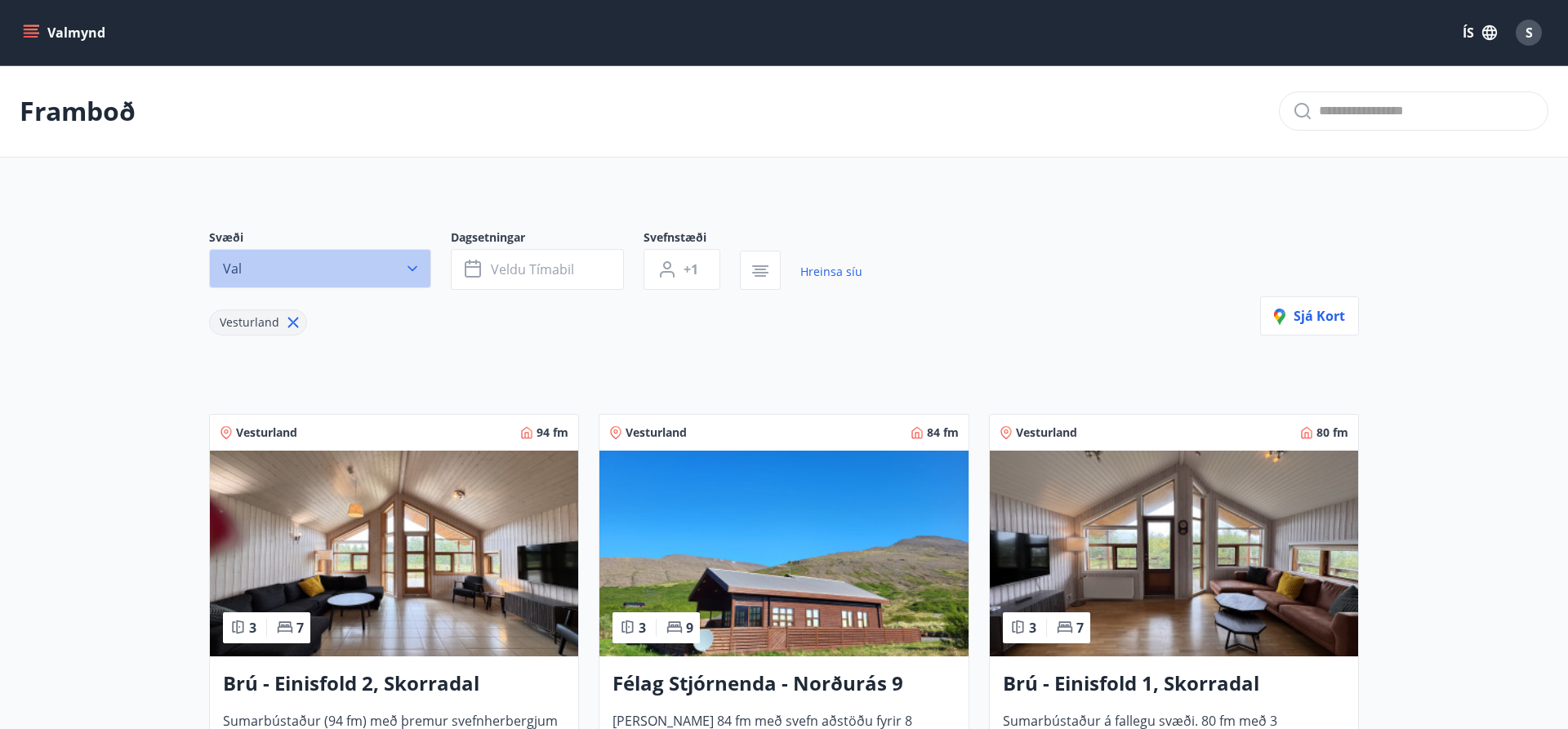
click at [421, 269] on button "Val" at bounding box center [319, 269] width 222 height 40
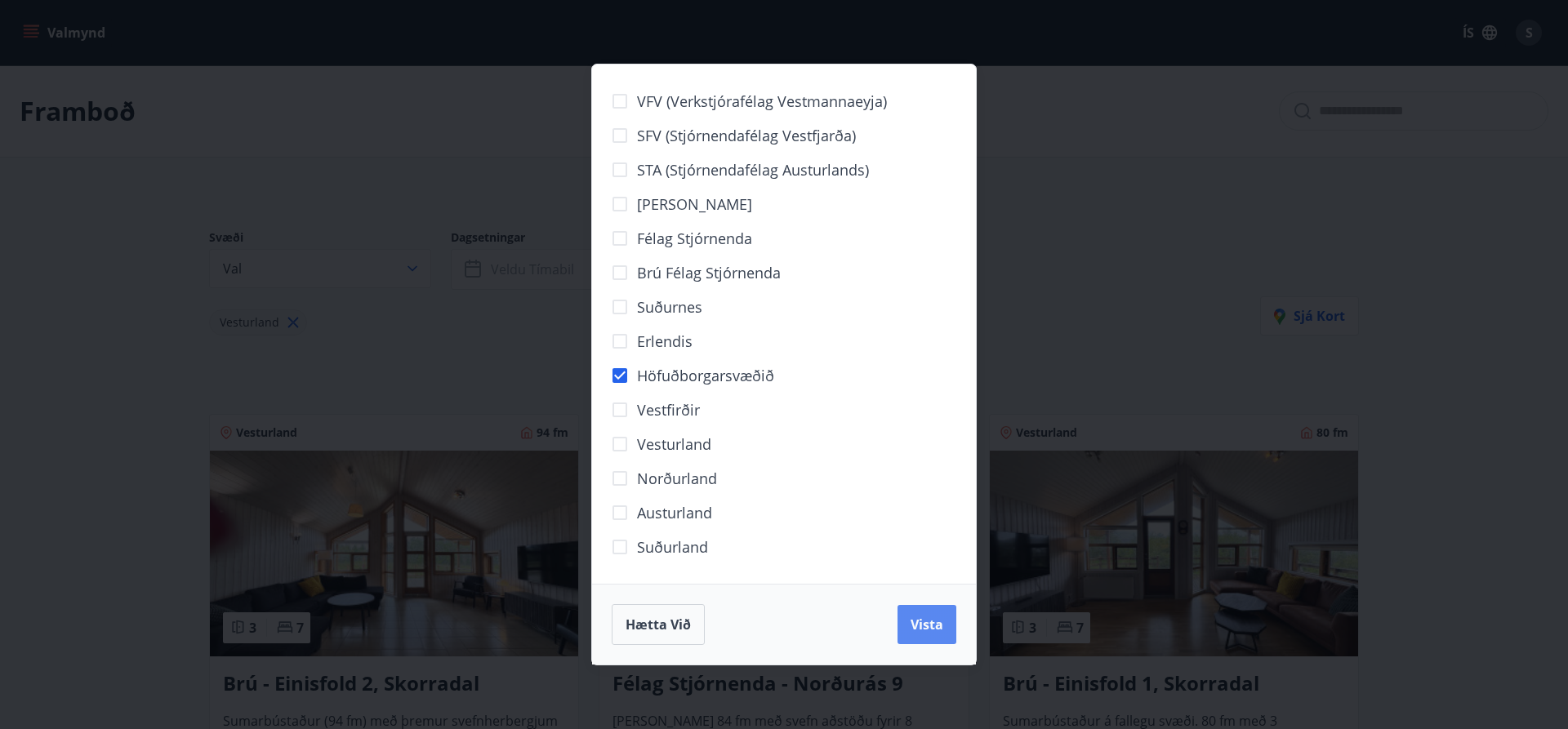
click at [911, 628] on button "Vista" at bounding box center [927, 625] width 59 height 40
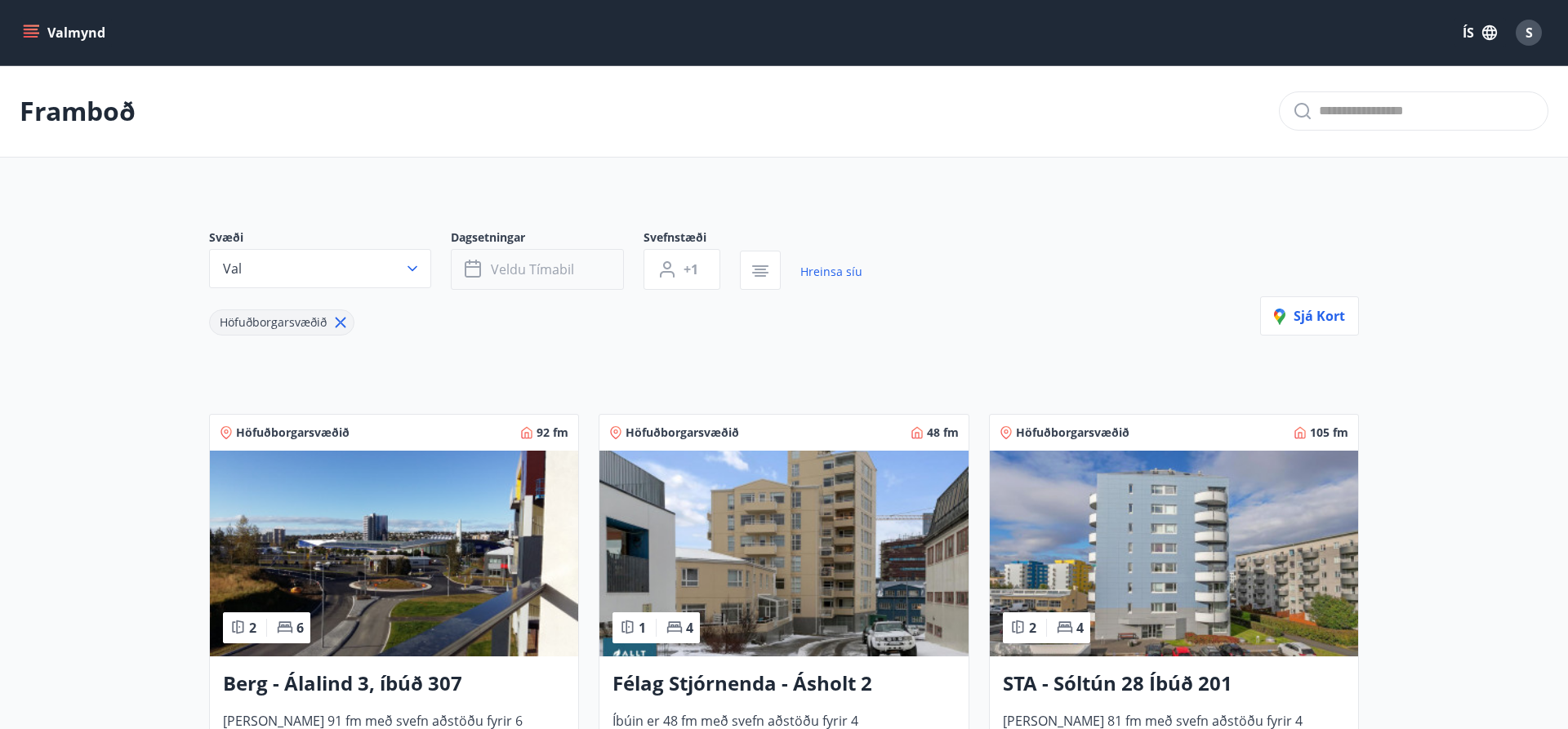
click at [572, 272] on span "Veldu tímabil" at bounding box center [532, 270] width 84 height 18
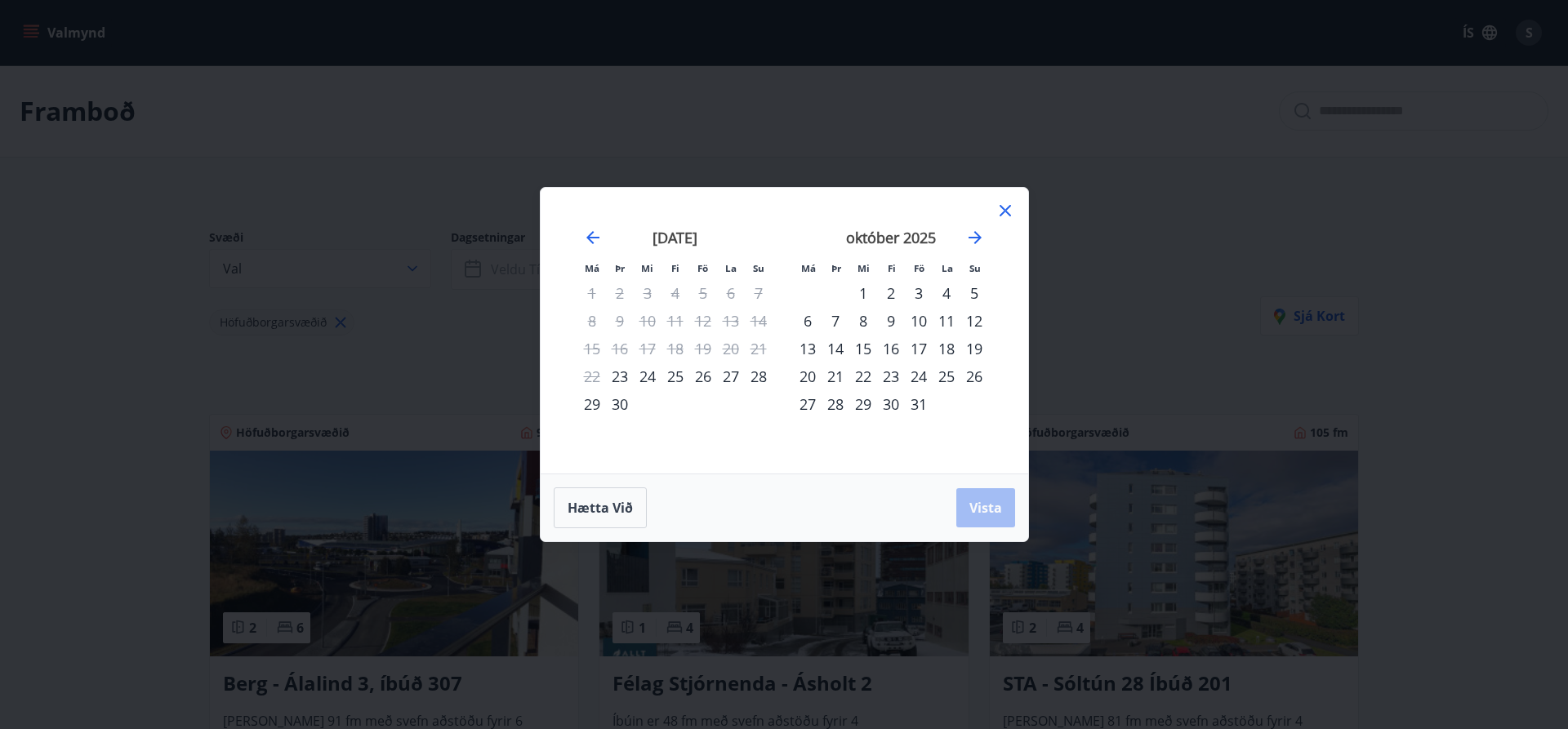
click at [860, 296] on div "1" at bounding box center [863, 294] width 28 height 28
click at [912, 297] on div "3" at bounding box center [918, 294] width 28 height 28
click at [973, 498] on button "Vista" at bounding box center [986, 508] width 59 height 40
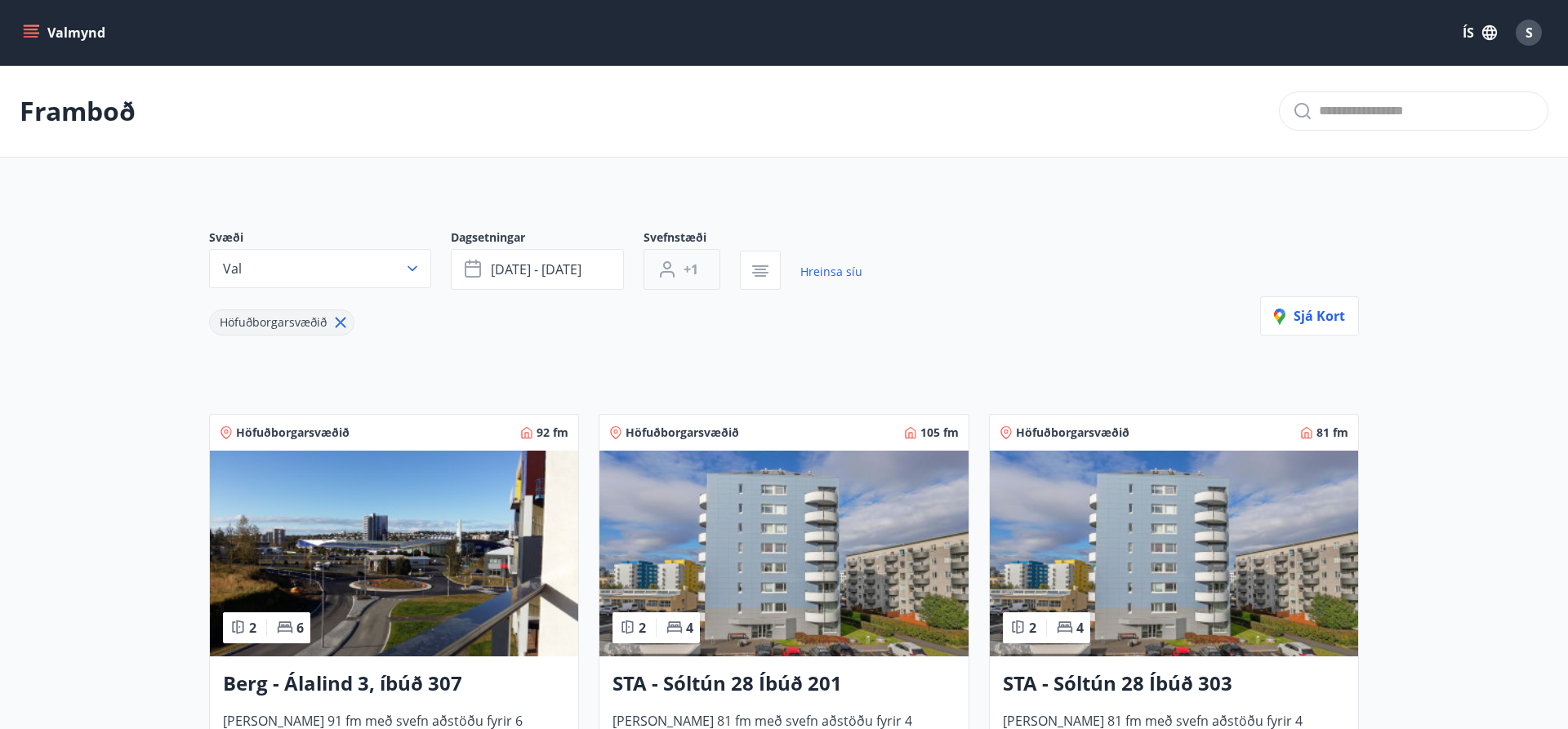
click at [682, 284] on button "+1" at bounding box center [681, 270] width 76 height 40
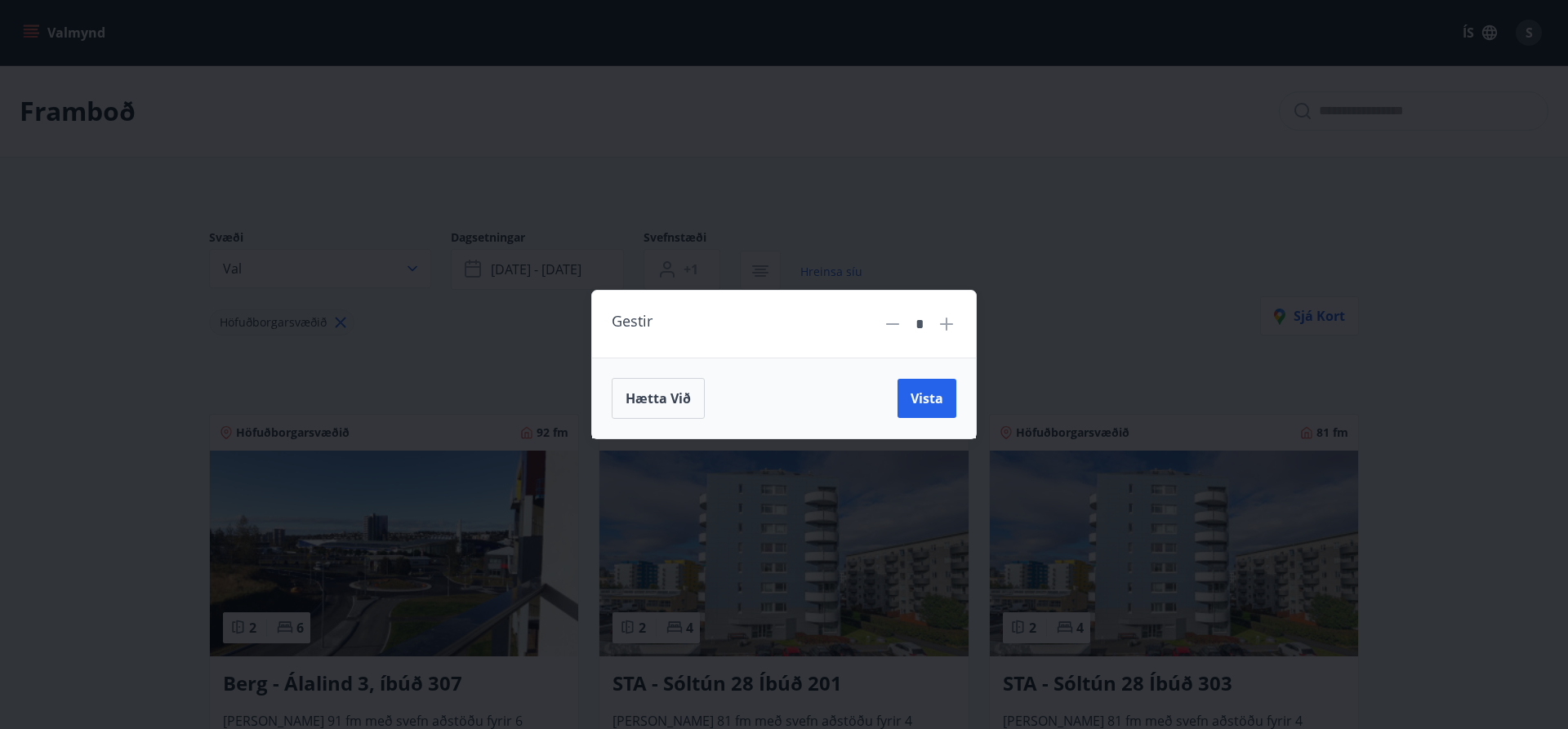
click at [940, 329] on icon at bounding box center [946, 324] width 19 height 19
type input "*"
click at [933, 388] on button "Vista" at bounding box center [927, 399] width 59 height 40
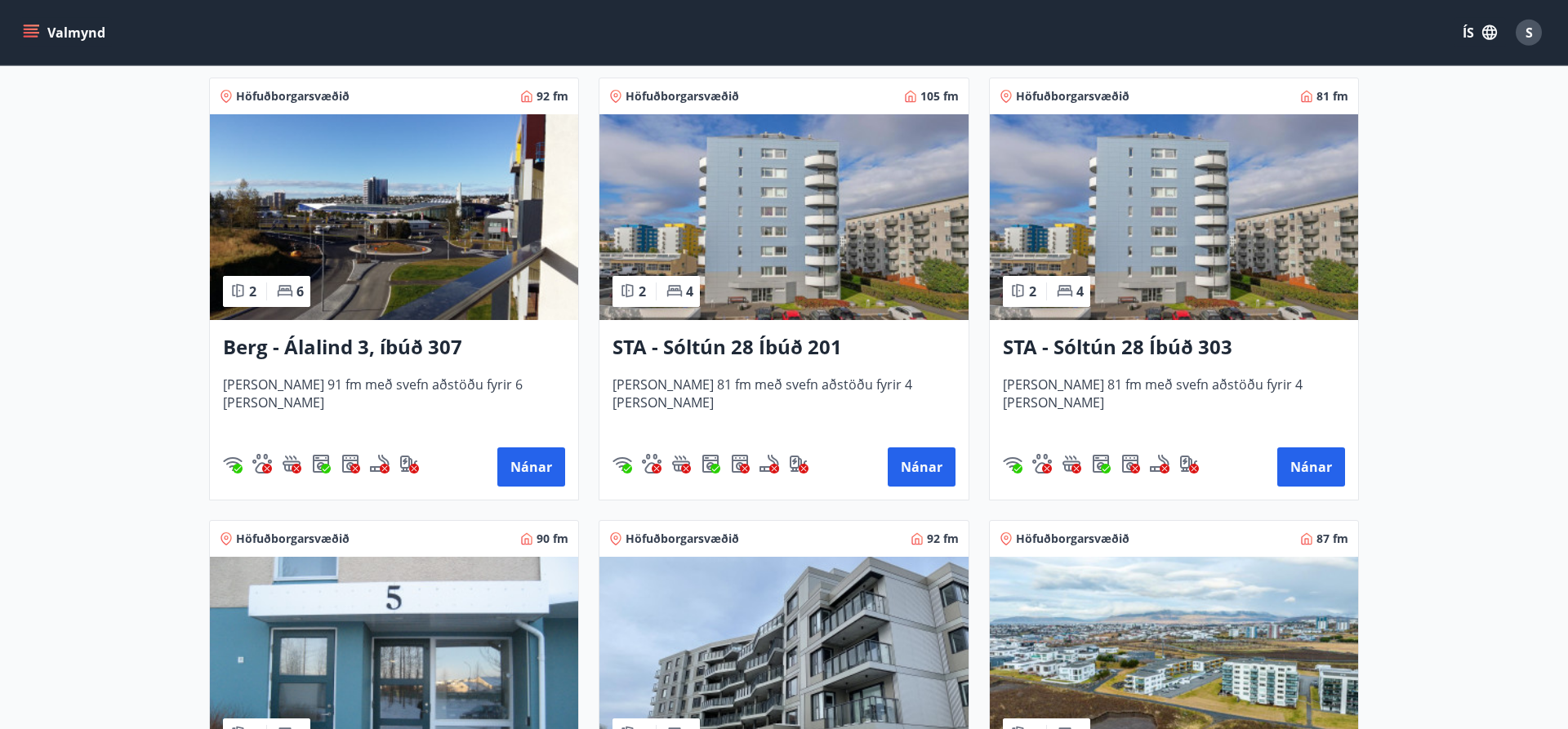
scroll to position [183, 0]
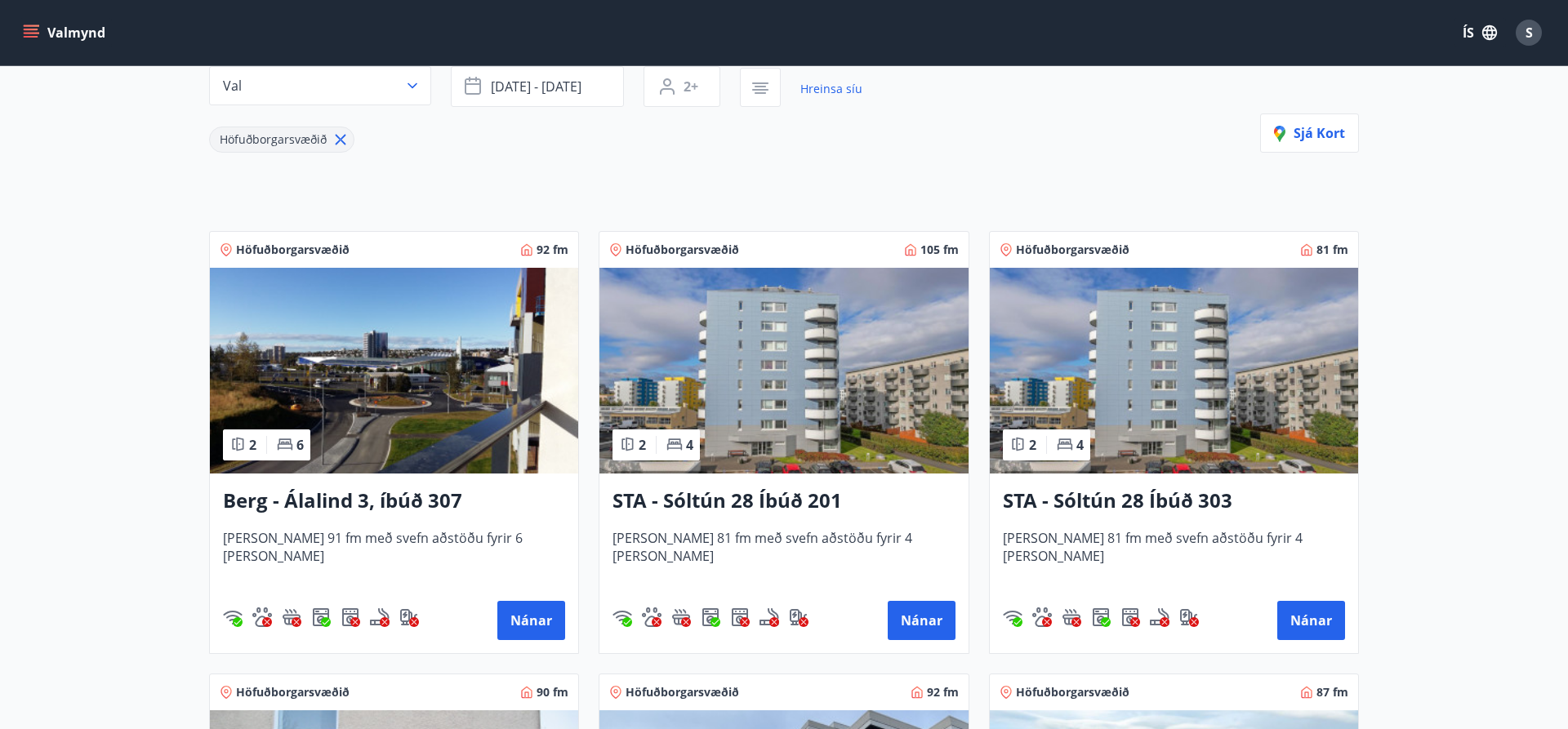
click at [778, 430] on img at bounding box center [783, 371] width 368 height 206
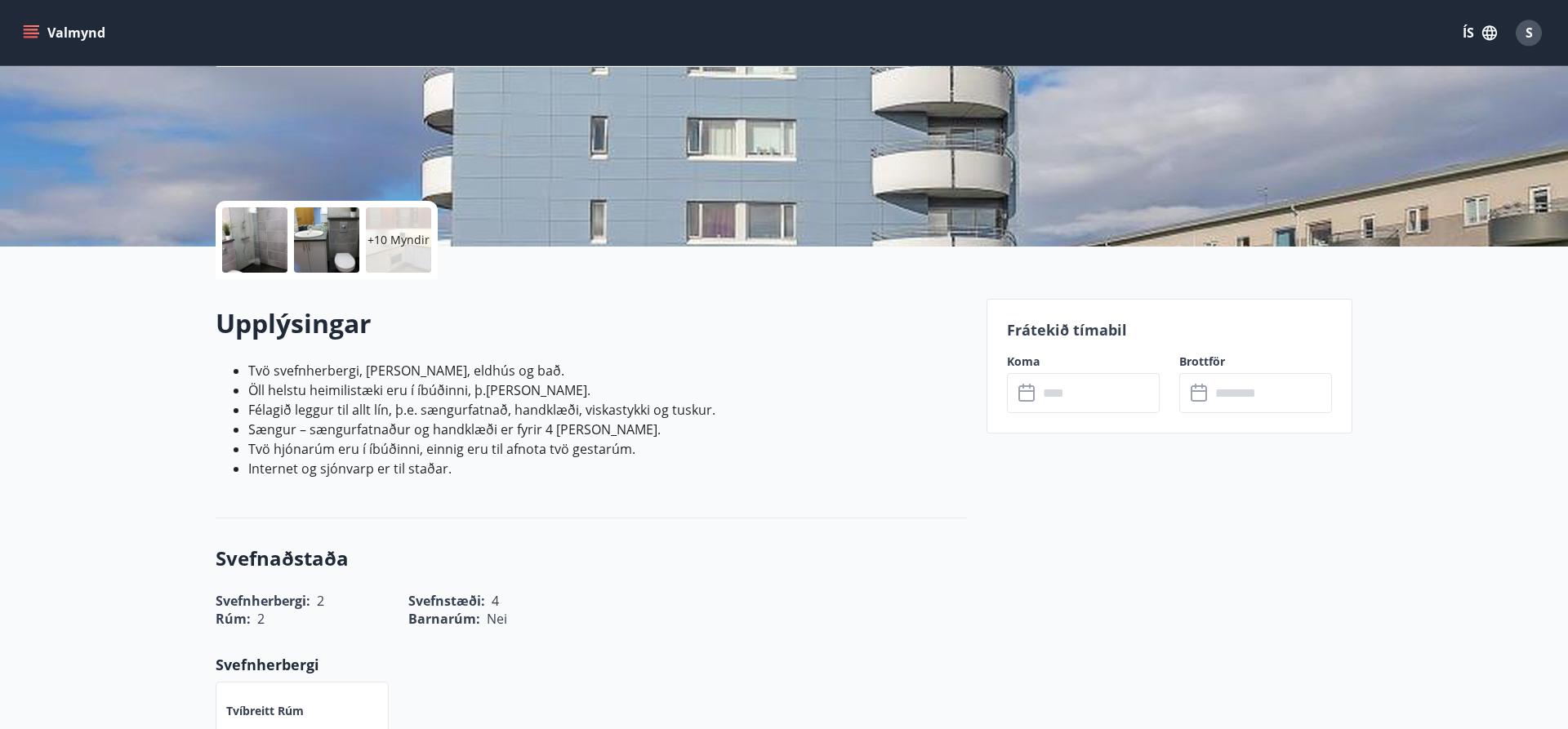
scroll to position [250, 0]
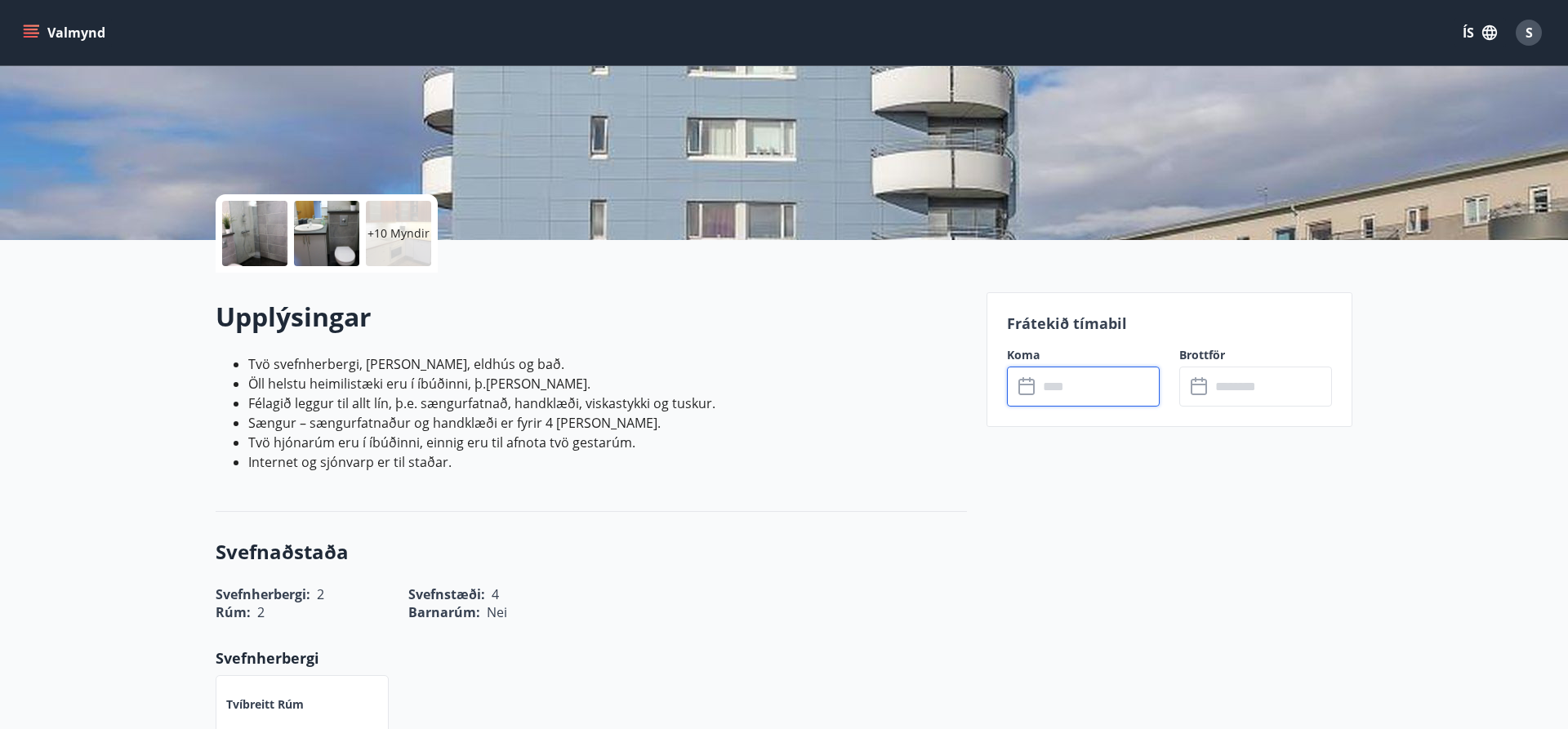
click at [1099, 394] on input "text" at bounding box center [1099, 386] width 121 height 40
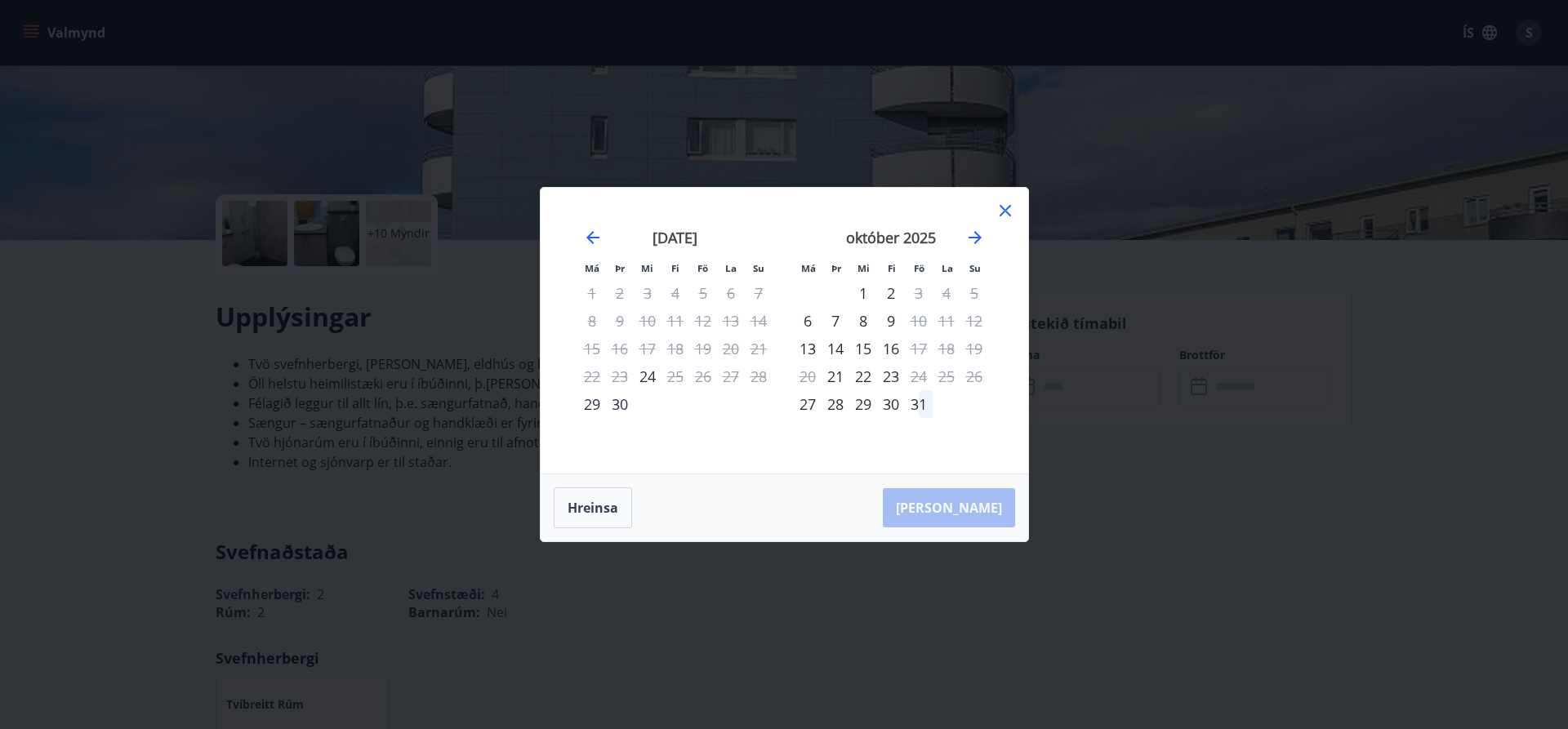
click at [863, 299] on div "1" at bounding box center [863, 294] width 28 height 28
click at [912, 303] on div "3" at bounding box center [918, 294] width 28 height 28
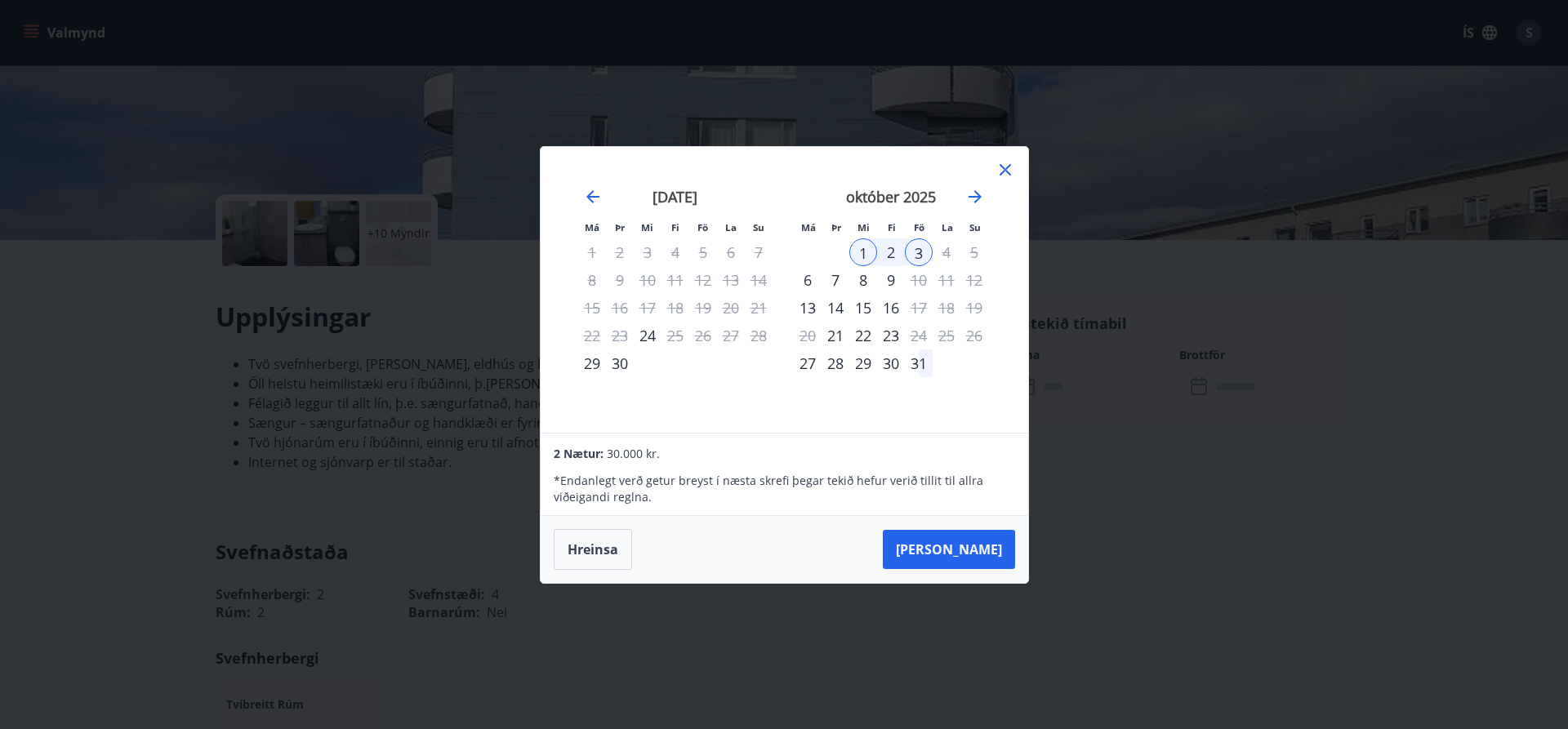
click at [1006, 164] on icon at bounding box center [1005, 169] width 19 height 19
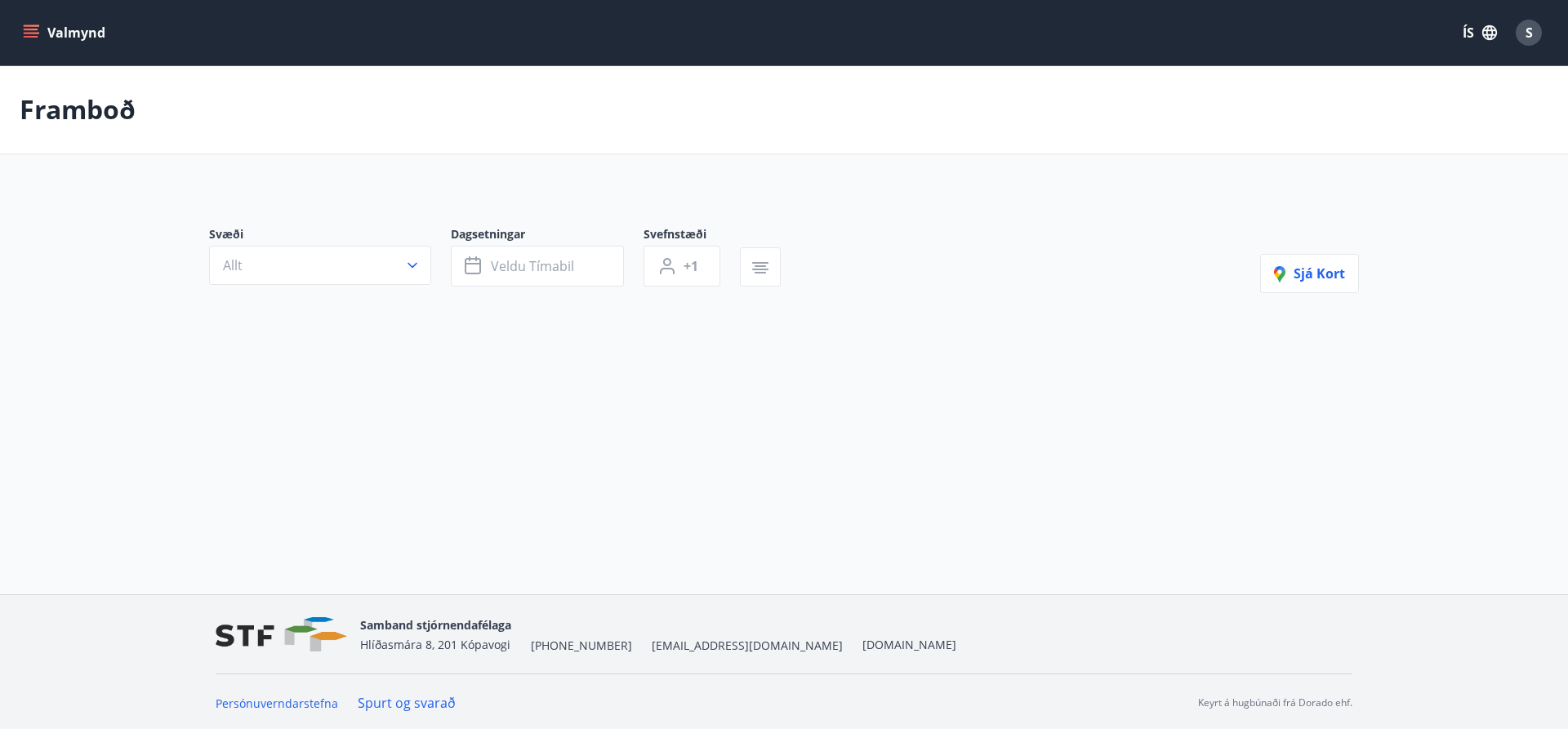
type input "*"
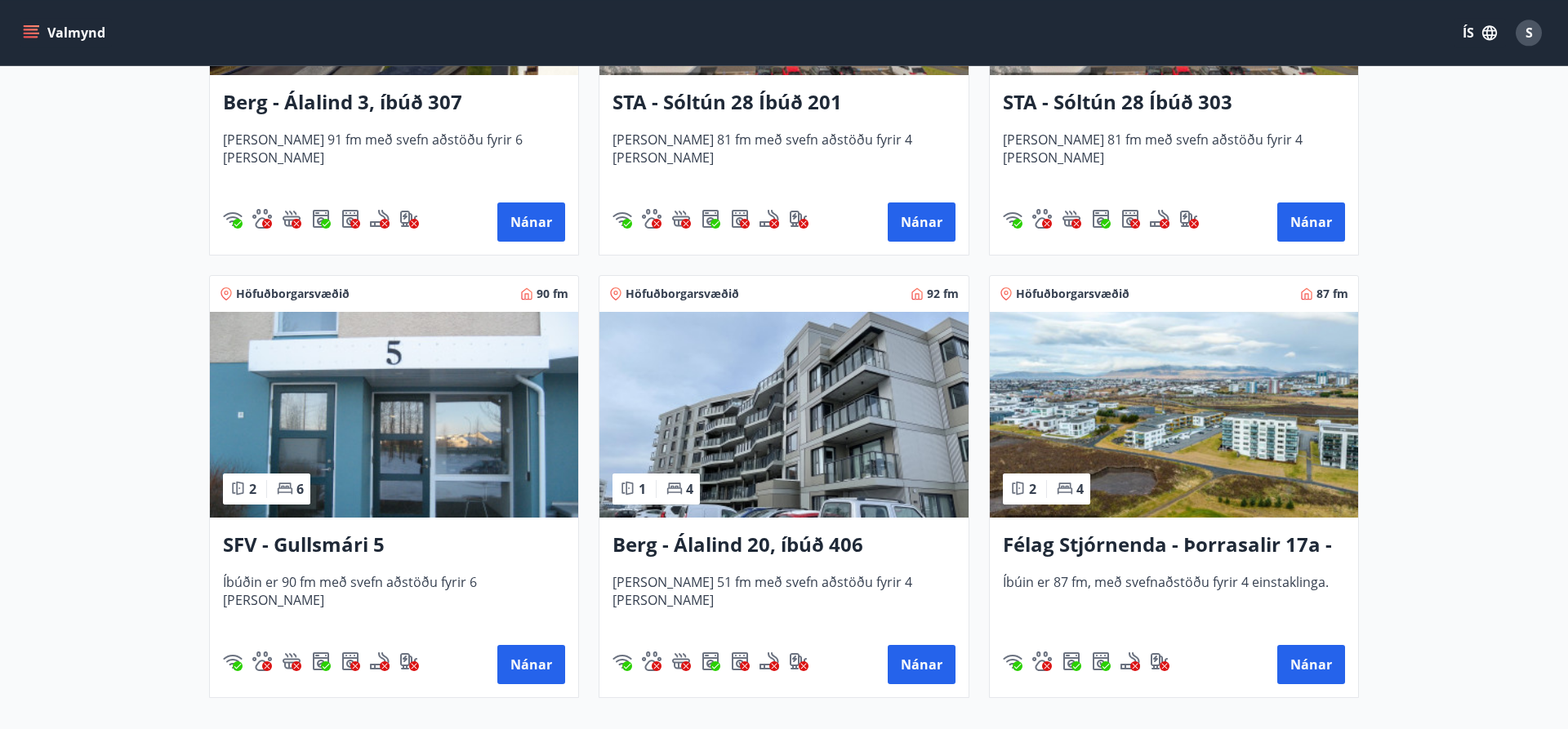
scroll to position [584, 0]
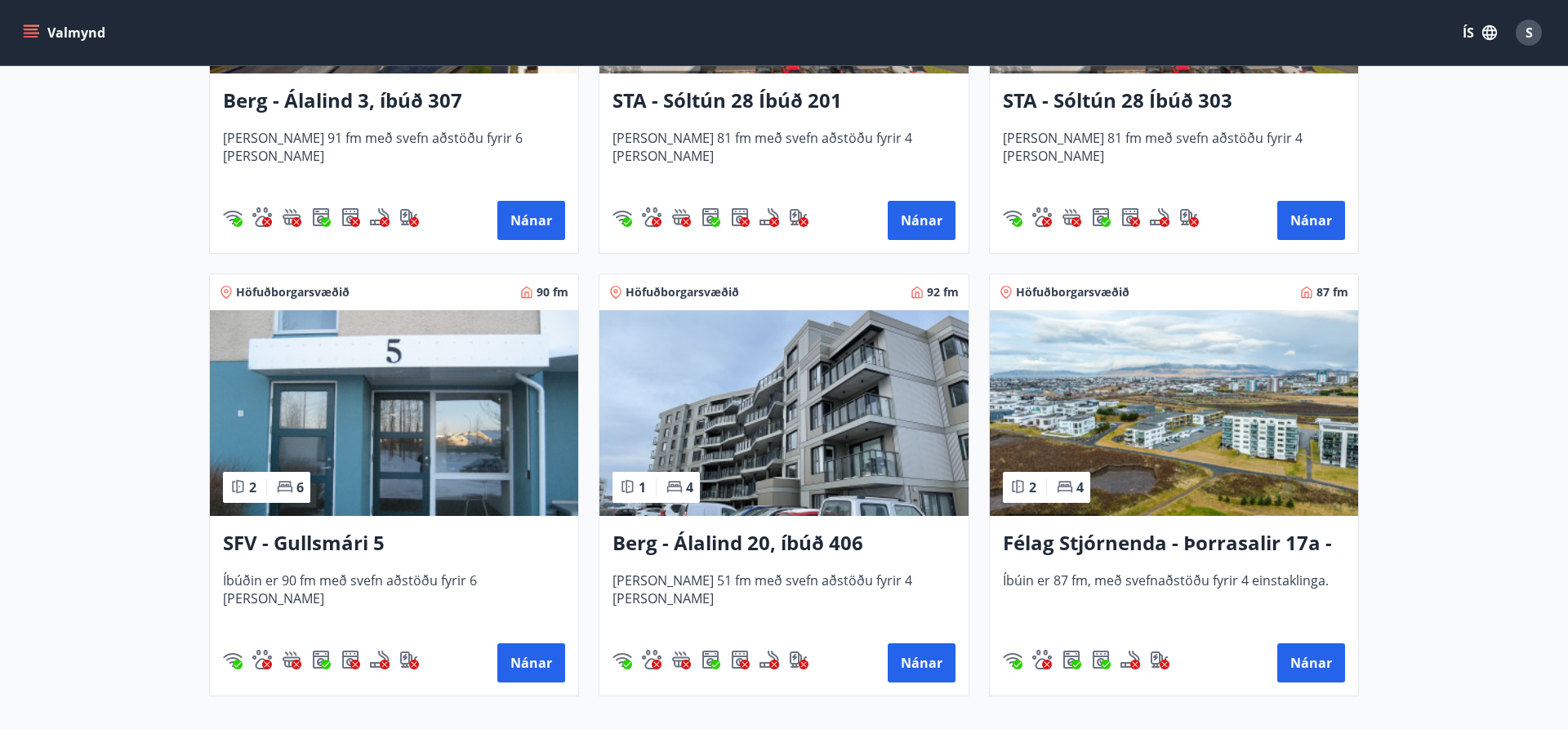
click at [428, 482] on img at bounding box center [394, 413] width 368 height 206
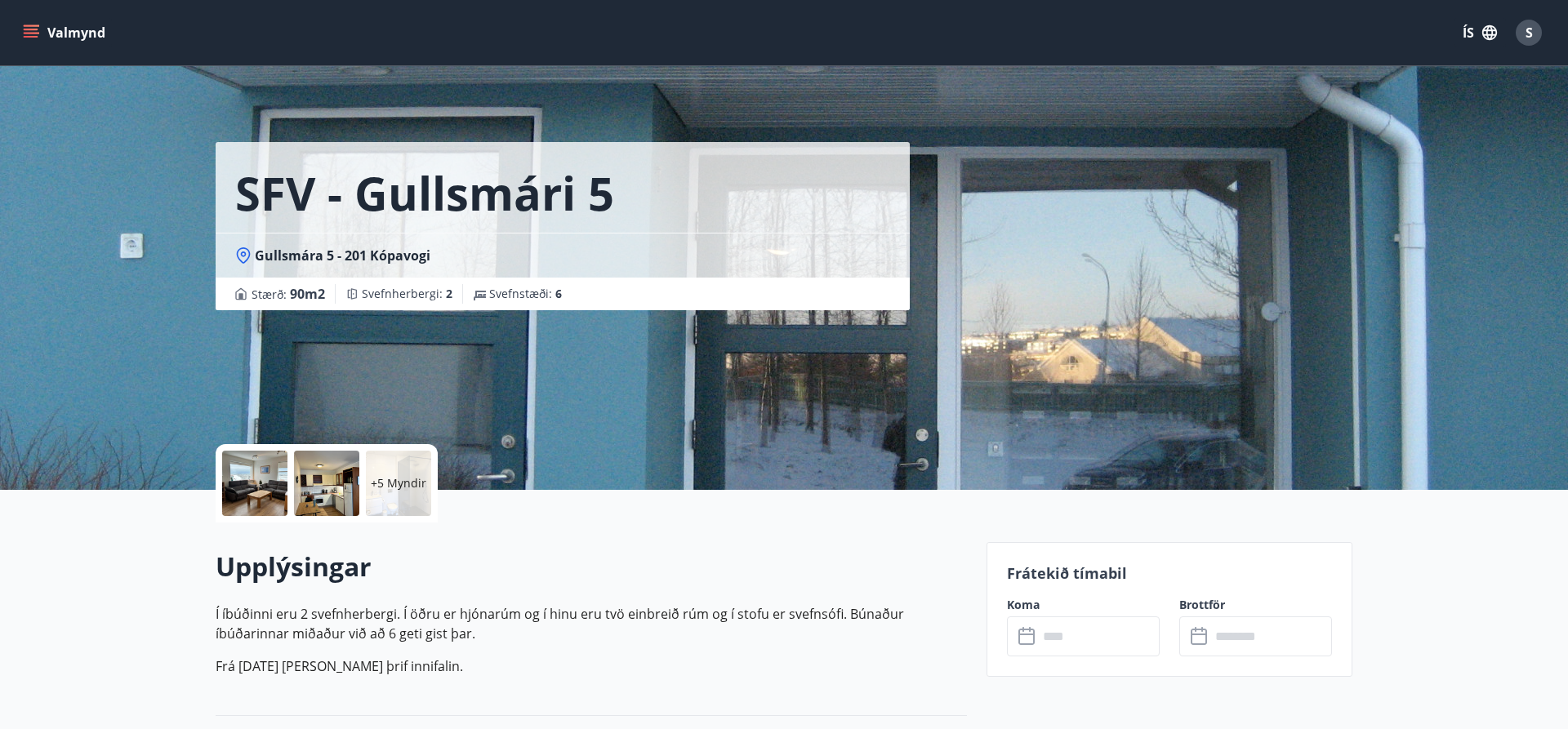
click at [1033, 640] on icon at bounding box center [1027, 637] width 17 height 17
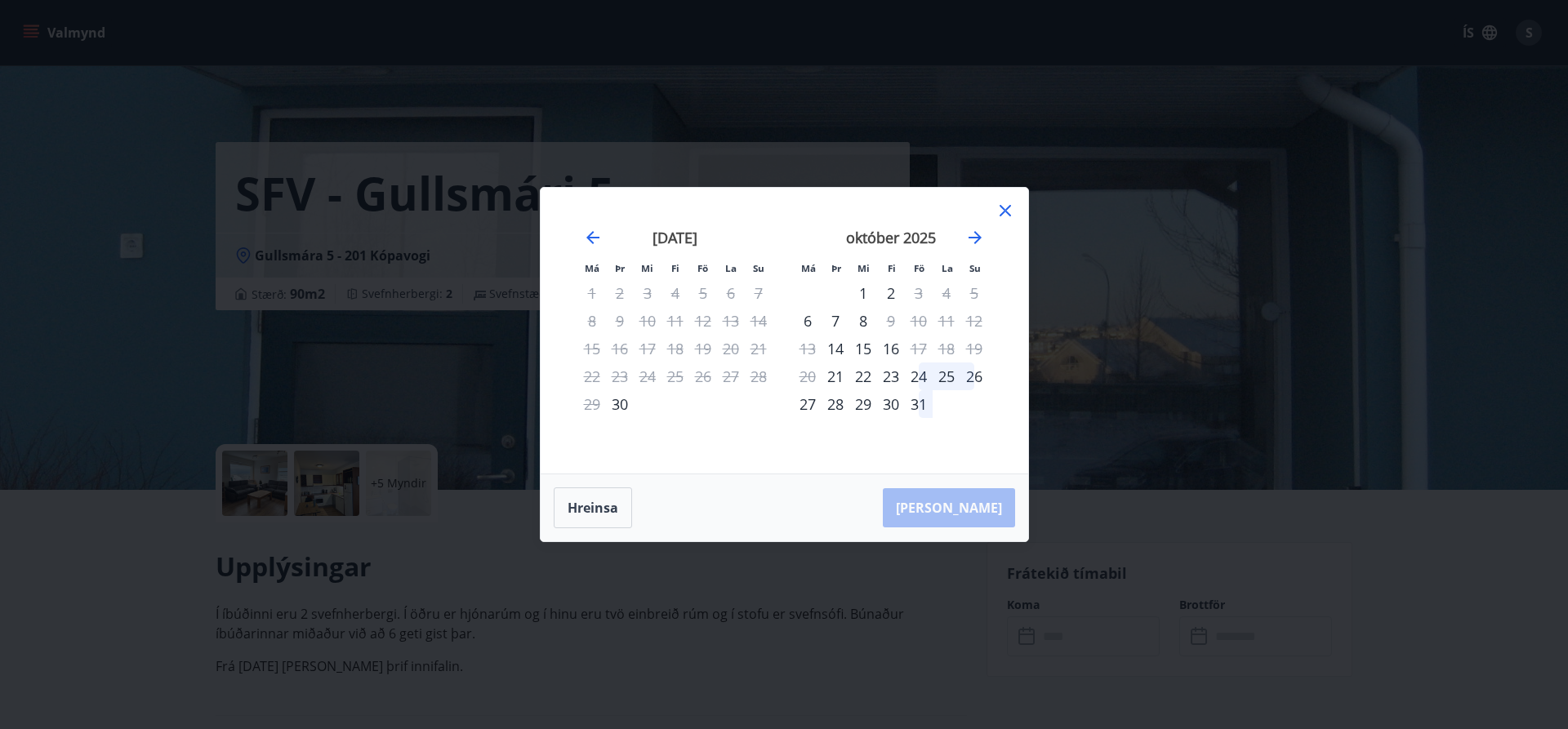
click at [866, 297] on div "1" at bounding box center [863, 294] width 28 height 28
click at [860, 291] on div "1" at bounding box center [863, 294] width 28 height 28
click at [859, 295] on div "1" at bounding box center [863, 294] width 28 height 28
click at [859, 294] on div "1" at bounding box center [863, 294] width 28 height 28
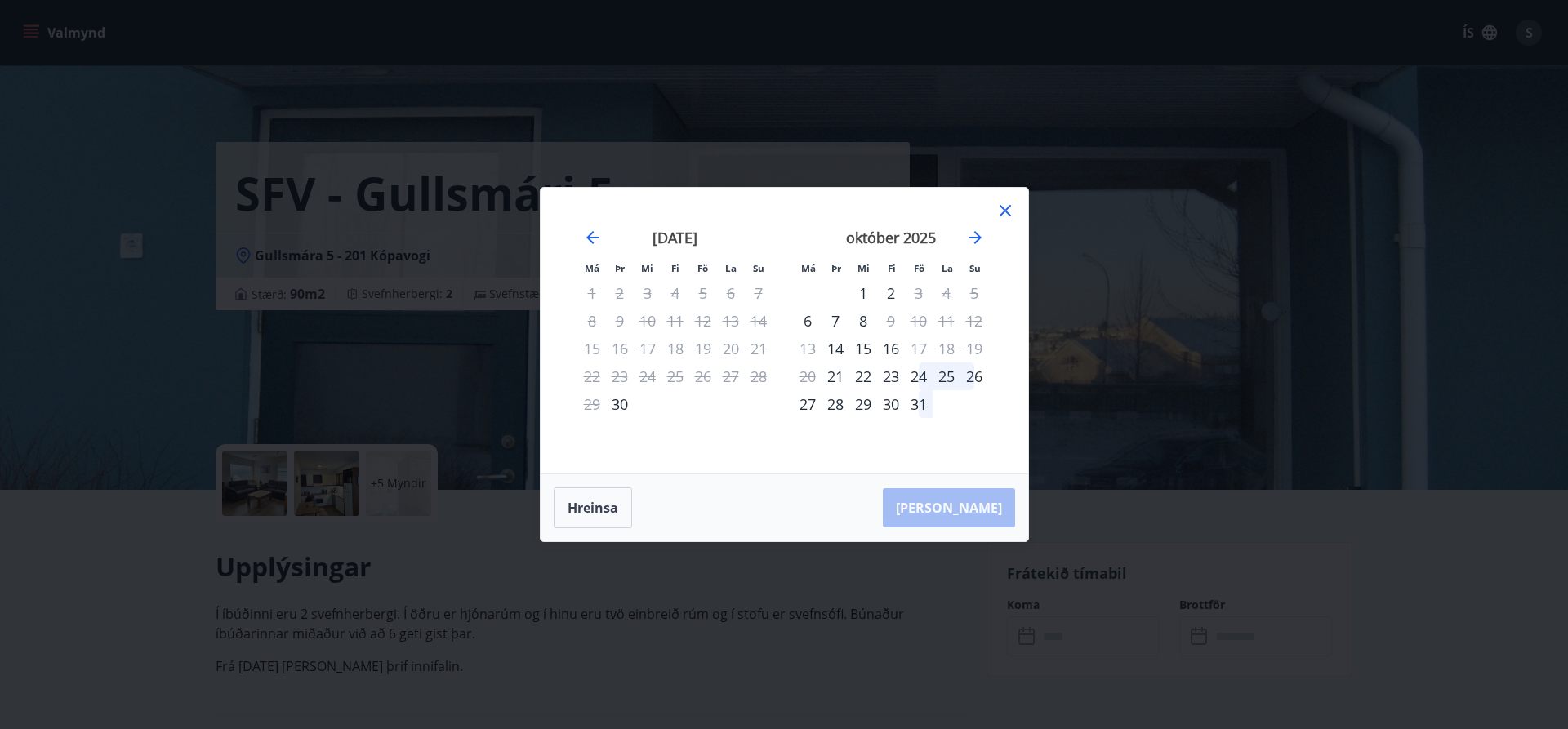
click at [861, 483] on div "Hreinsa Taka Frá" at bounding box center [784, 508] width 488 height 67
click at [689, 341] on div "19" at bounding box center [703, 349] width 28 height 28
click at [605, 497] on button "Hreinsa" at bounding box center [593, 508] width 78 height 40
click at [863, 294] on div "1" at bounding box center [863, 294] width 28 height 28
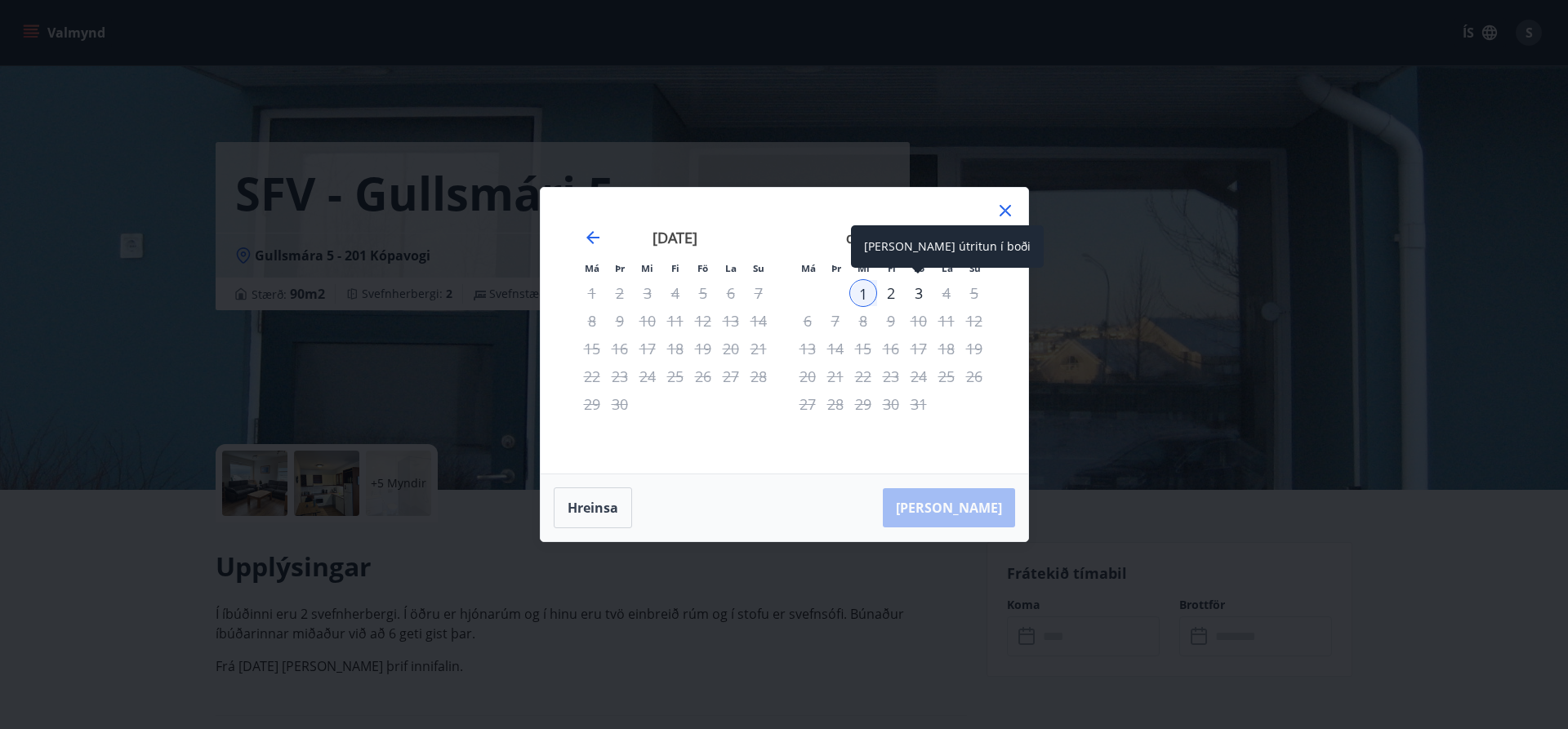
click at [917, 296] on div "3" at bounding box center [918, 294] width 28 height 28
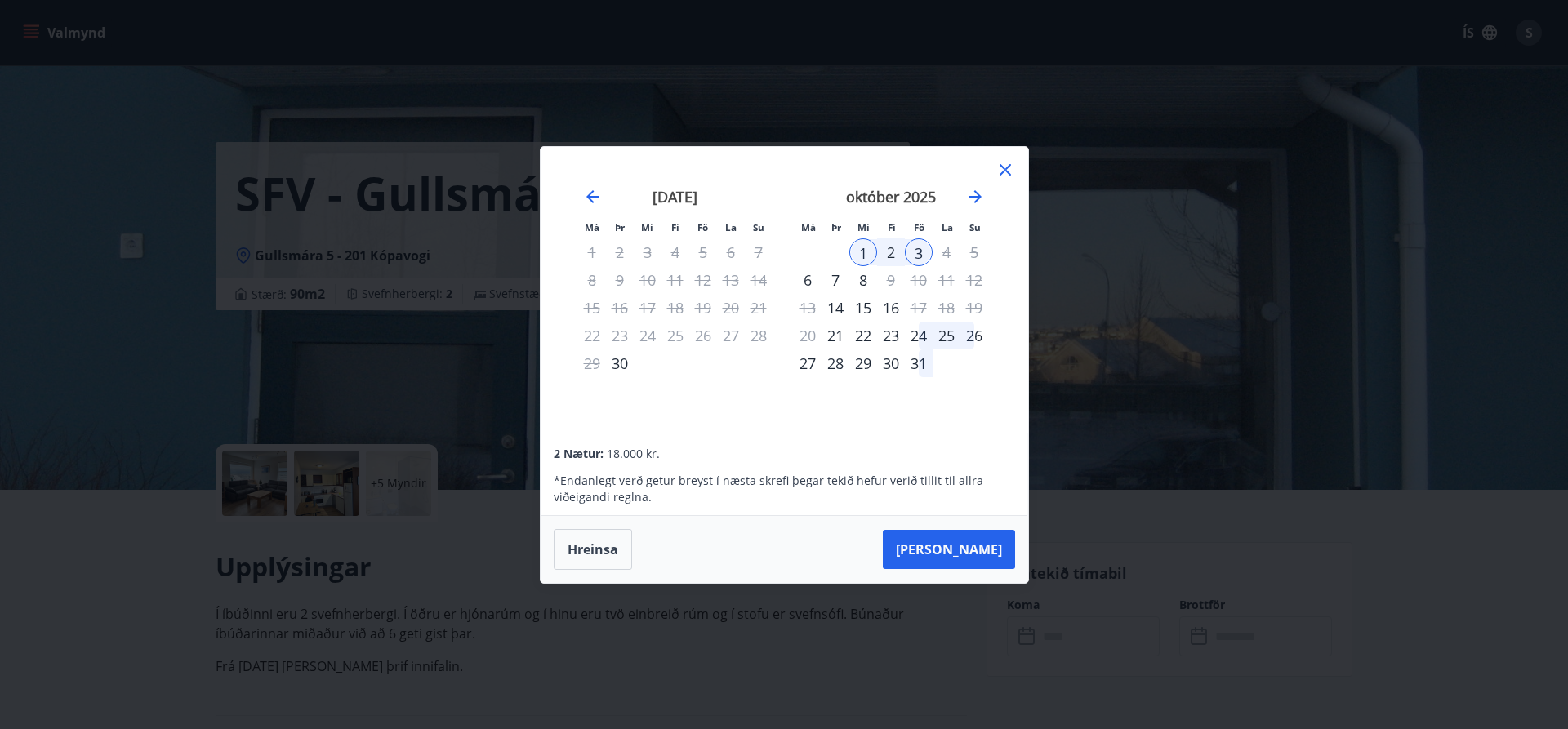
click at [1003, 171] on icon at bounding box center [1005, 169] width 11 height 11
